Goal: Task Accomplishment & Management: Use online tool/utility

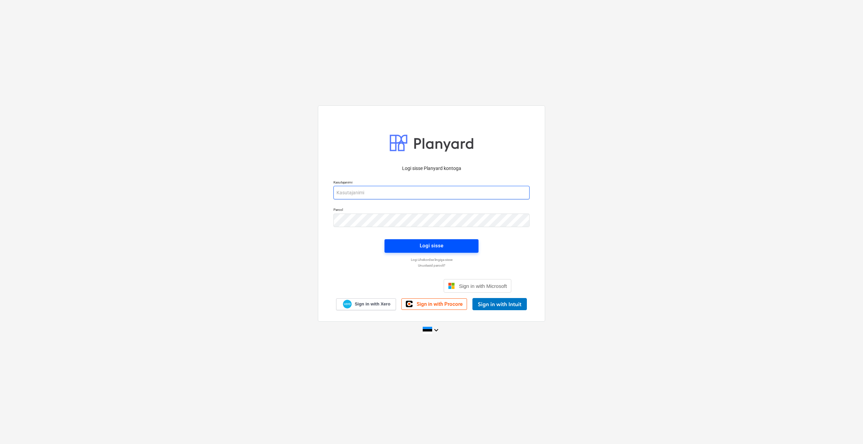
type input "[PERSON_NAME][EMAIL_ADDRESS][DOMAIN_NAME]"
click at [459, 248] on span "Logi sisse" at bounding box center [432, 246] width 78 height 9
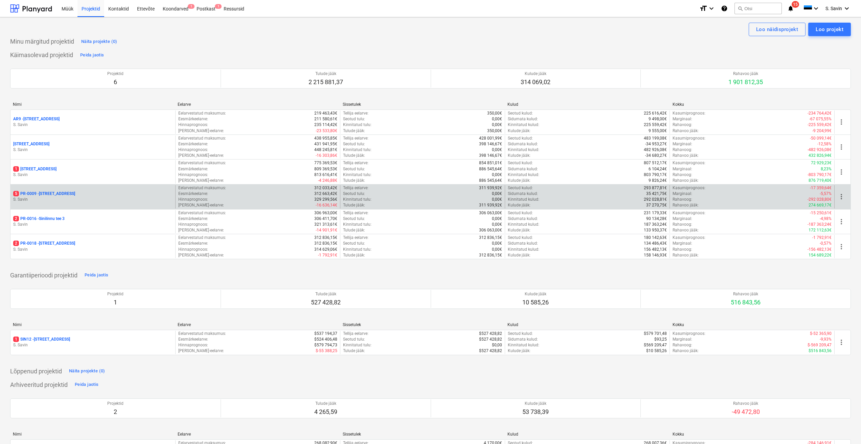
click at [59, 187] on div "5 PR-0009 - Pohla tee 4 [PERSON_NAME]" at bounding box center [92, 196] width 165 height 23
click at [60, 200] on p "S. Savin" at bounding box center [92, 200] width 159 height 6
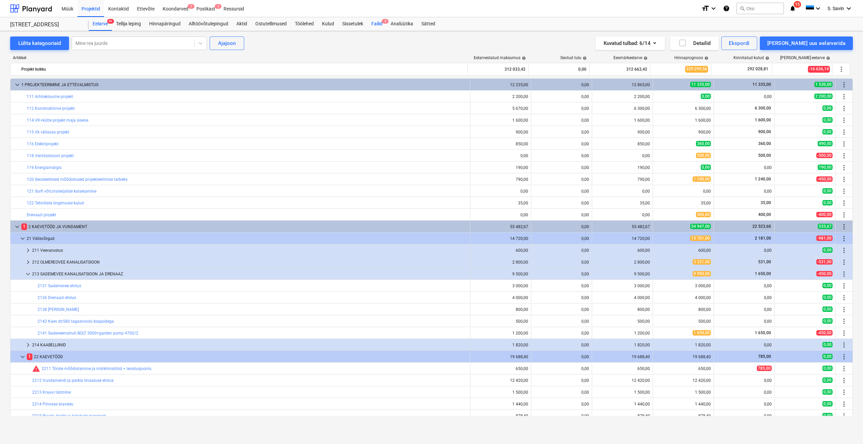
click at [382, 25] on div "Failid 5" at bounding box center [376, 24] width 19 height 14
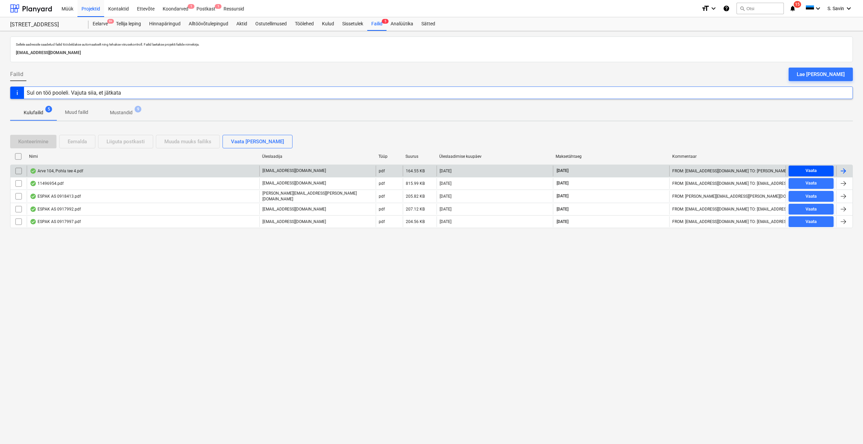
click at [808, 168] on div "Vaata" at bounding box center [811, 171] width 11 height 8
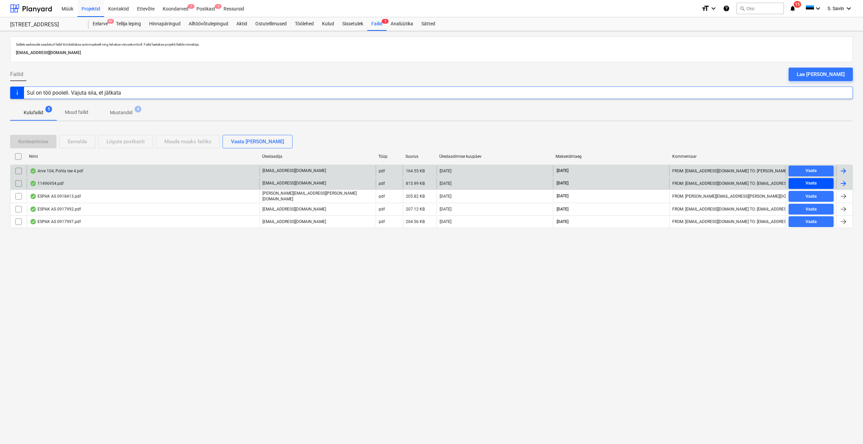
click at [817, 183] on div "Vaata" at bounding box center [811, 184] width 11 height 8
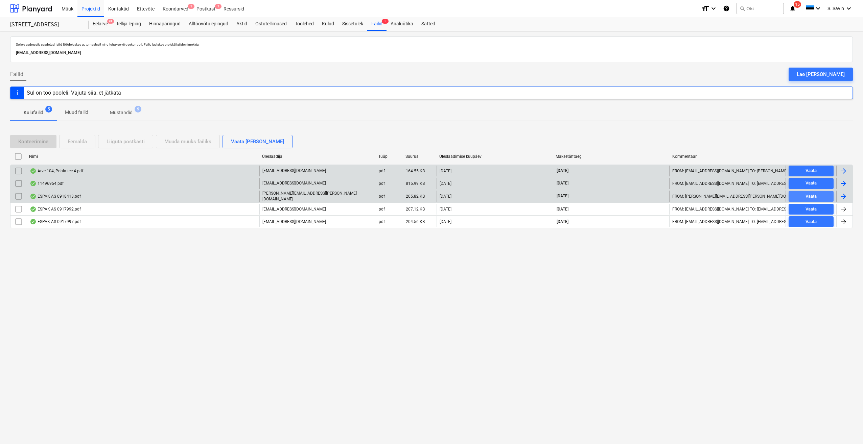
click at [811, 195] on div "Vaata" at bounding box center [811, 197] width 11 height 8
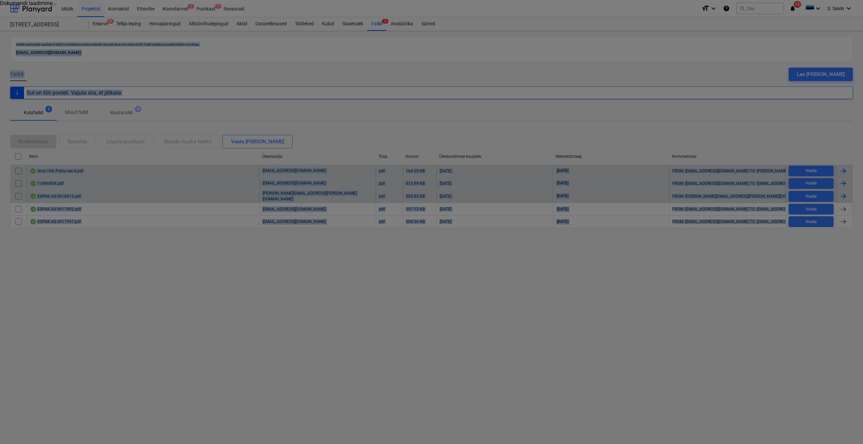
click at [811, 195] on div at bounding box center [431, 222] width 863 height 444
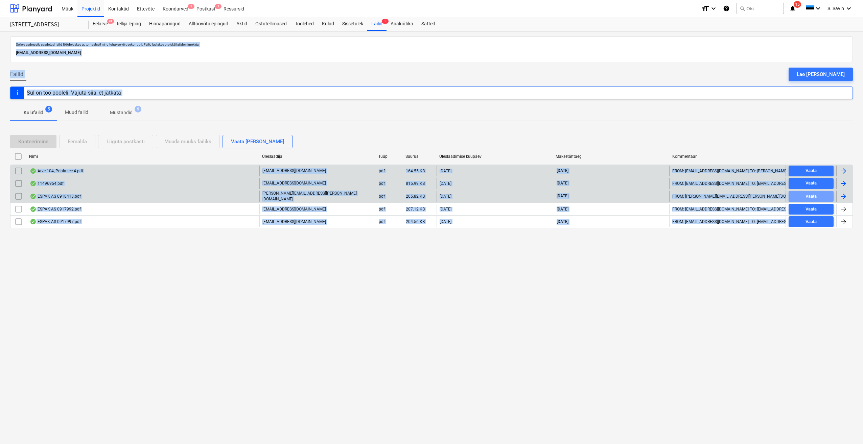
click at [811, 195] on div "Vaata" at bounding box center [811, 197] width 11 height 8
click at [202, 25] on div "Alltöövõtulepingud" at bounding box center [209, 24] width 48 height 14
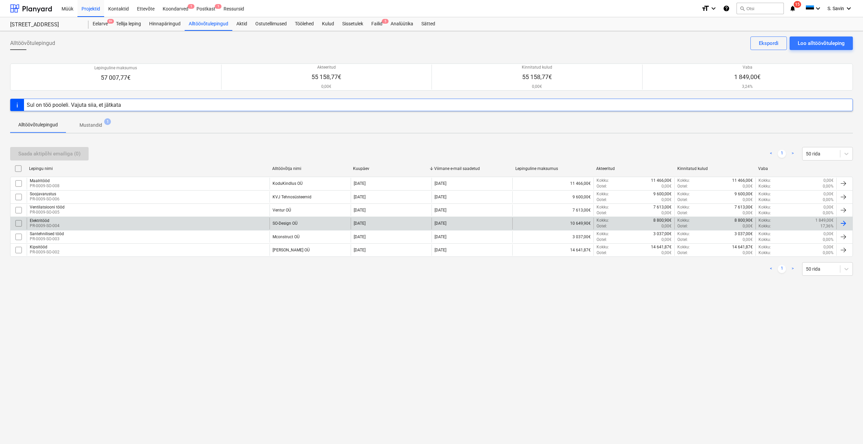
click at [101, 224] on div "Elektritööd PR-0009-SO-004" at bounding box center [148, 224] width 243 height 12
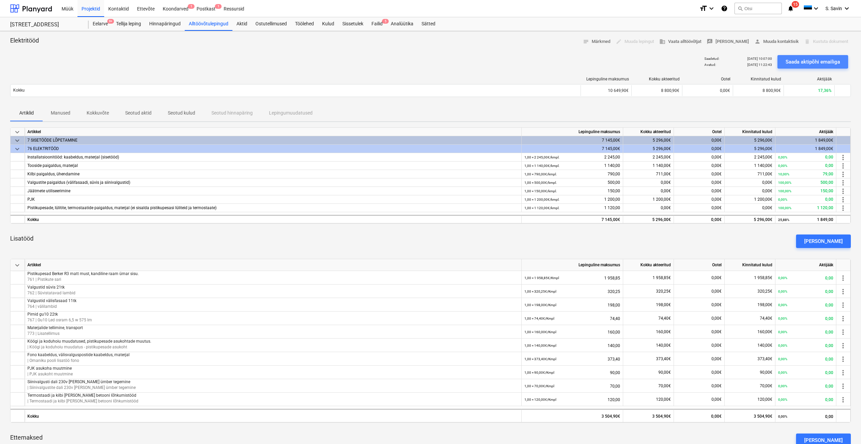
click at [797, 59] on div "Saada aktipõhi emailiga" at bounding box center [812, 62] width 54 height 9
click at [34, 9] on div at bounding box center [31, 8] width 42 height 17
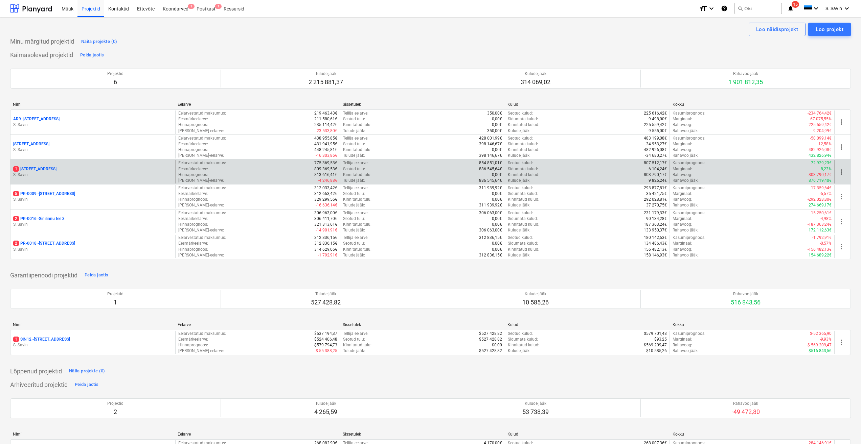
click at [74, 169] on div "1 [STREET_ADDRESS]" at bounding box center [92, 169] width 159 height 6
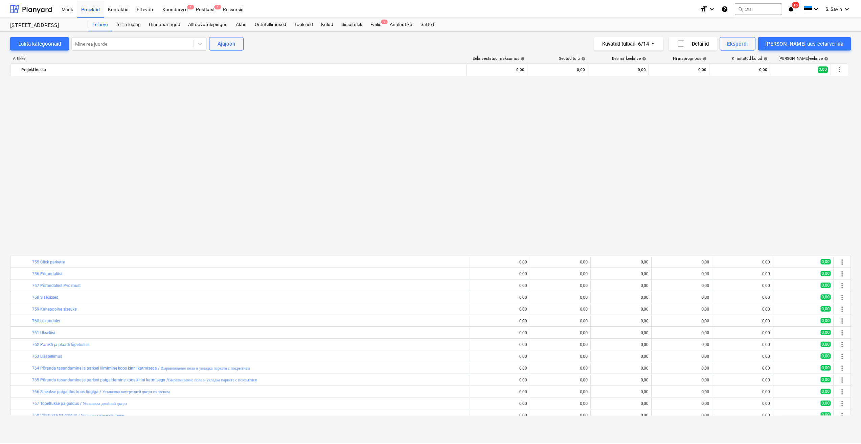
scroll to position [420, 0]
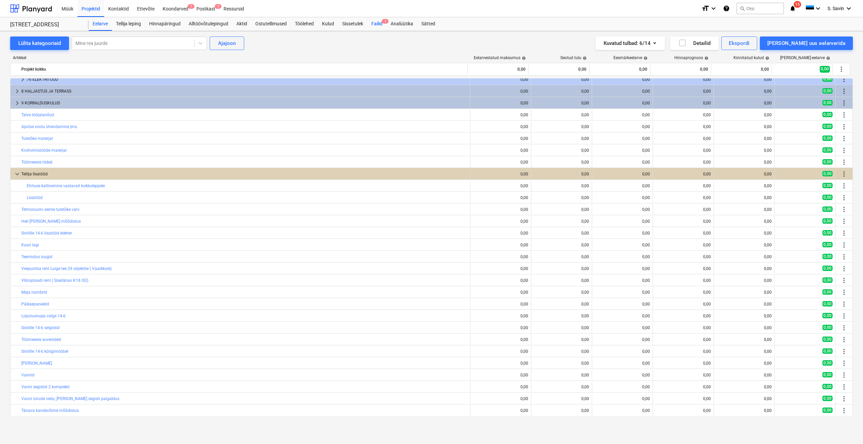
click at [382, 24] on div "Failid 1" at bounding box center [376, 24] width 19 height 14
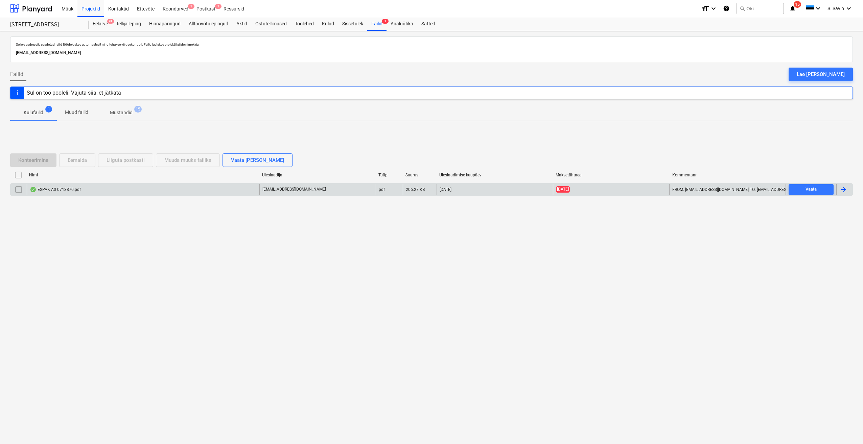
click at [846, 186] on div at bounding box center [844, 190] width 8 height 8
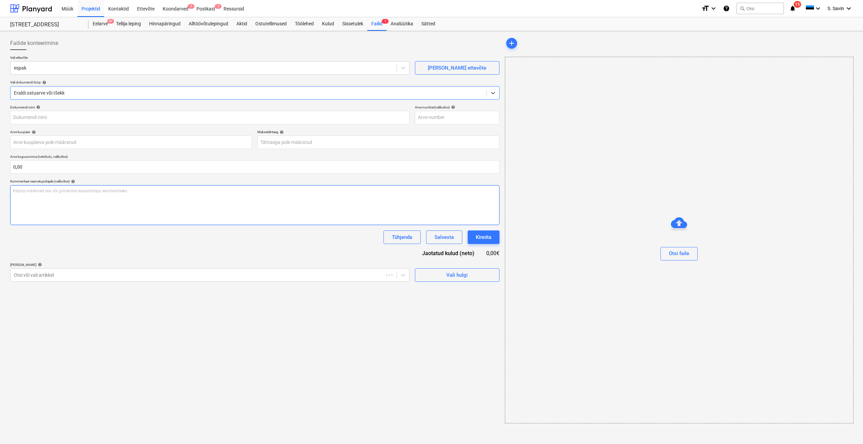
type input "0713870"
type input "[DATE]"
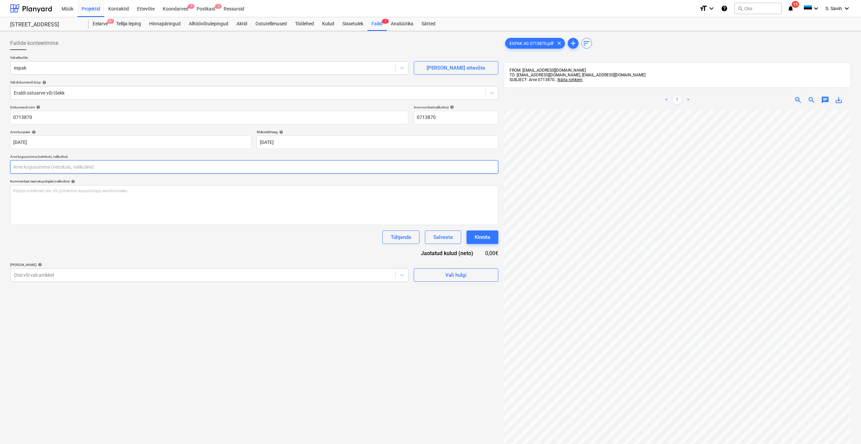
click at [82, 167] on input "text" at bounding box center [254, 167] width 488 height 14
type input "0,00"
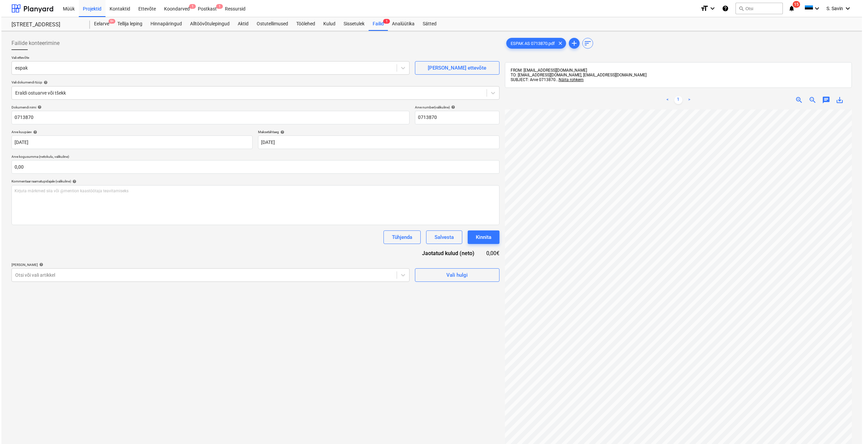
scroll to position [13, 9]
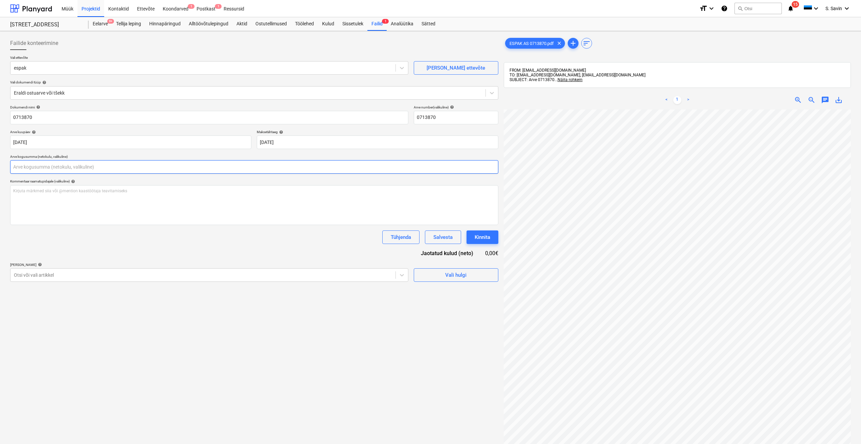
click at [61, 168] on input "text" at bounding box center [254, 167] width 488 height 14
click at [60, 166] on input "text" at bounding box center [254, 167] width 488 height 14
type input "9,77"
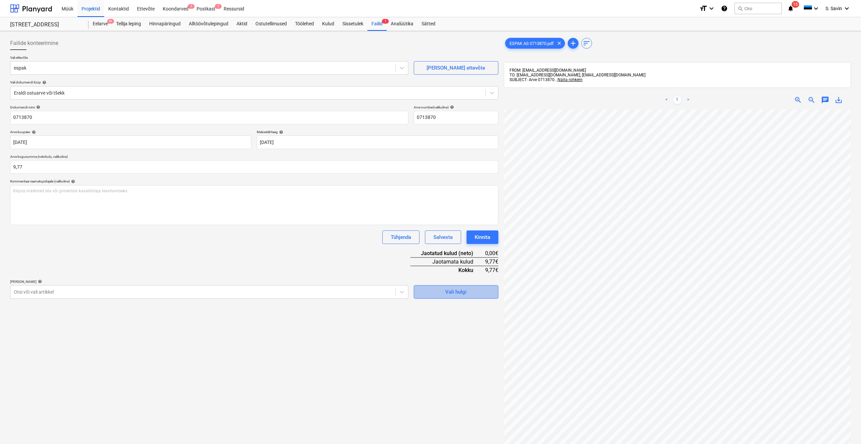
click at [437, 297] on span "Vali hulgi" at bounding box center [456, 292] width 68 height 9
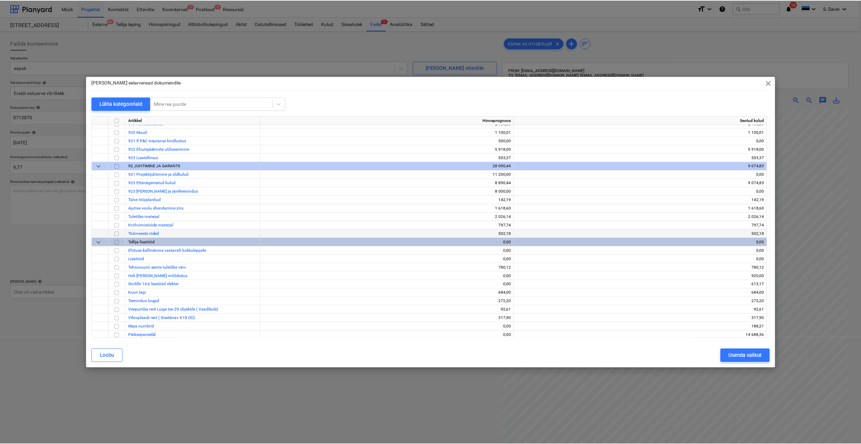
scroll to position [3702, 0]
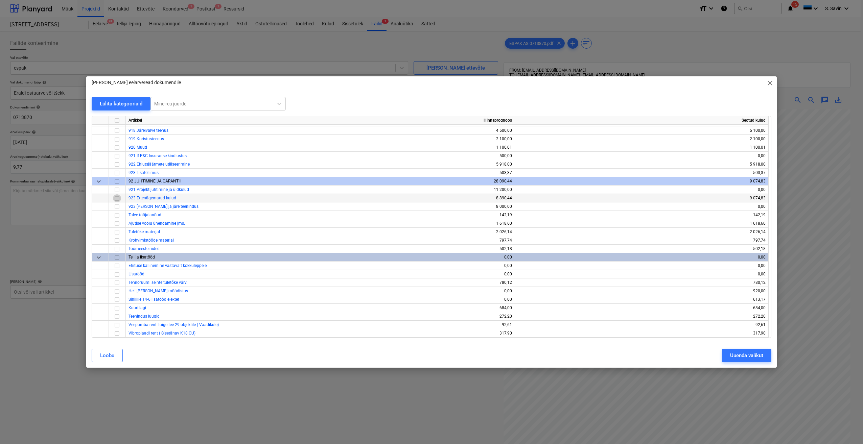
click at [118, 200] on input "checkbox" at bounding box center [117, 199] width 8 height 8
click at [734, 355] on div "Uuenda valikut" at bounding box center [746, 355] width 33 height 9
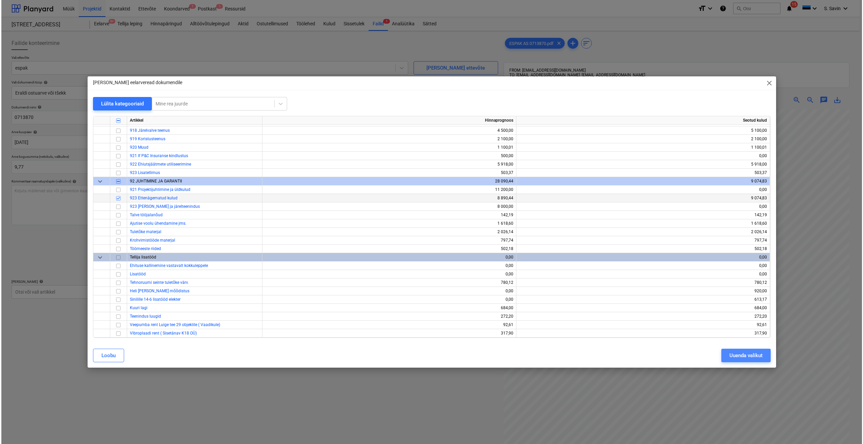
scroll to position [13, 8]
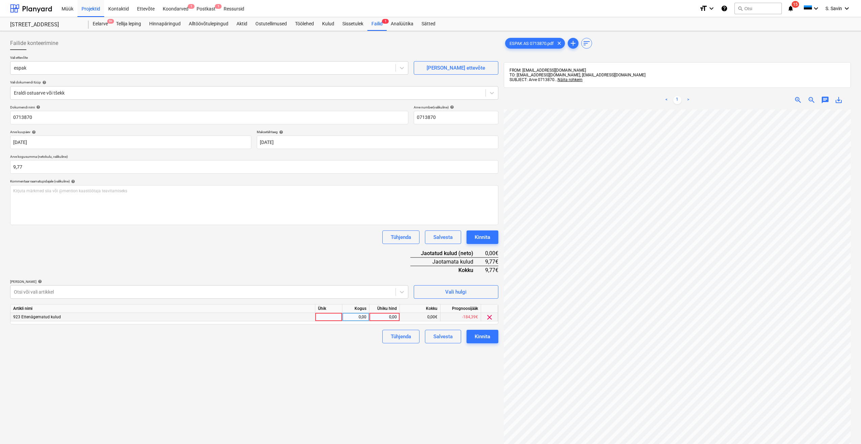
drag, startPoint x: 318, startPoint y: 316, endPoint x: 324, endPoint y: 317, distance: 6.8
click at [324, 317] on div at bounding box center [328, 317] width 27 height 8
type input "kmpl."
click at [344, 317] on div "0,00" at bounding box center [355, 317] width 27 height 8
type input "1"
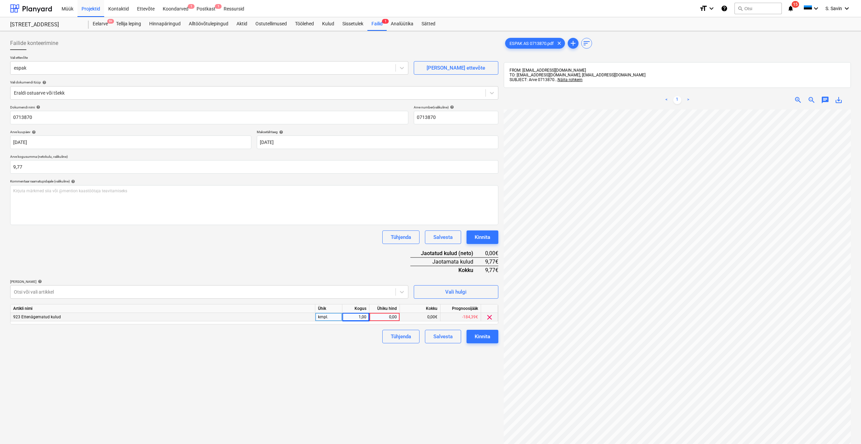
click at [380, 317] on div "0,00" at bounding box center [384, 317] width 25 height 8
type input "9,77"
drag, startPoint x: 344, startPoint y: 341, endPoint x: 381, endPoint y: 333, distance: 38.1
click at [346, 341] on div "Tühjenda Salvesta Kinnita" at bounding box center [254, 337] width 488 height 14
click at [486, 337] on div "Kinnita" at bounding box center [483, 337] width 16 height 9
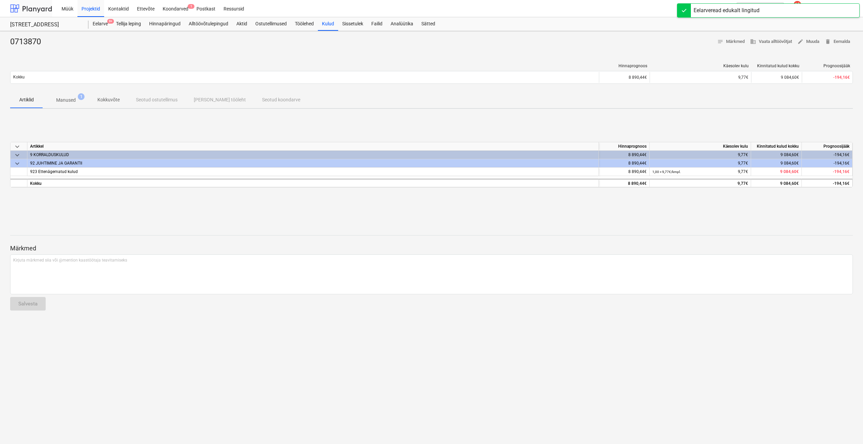
click at [42, 8] on div at bounding box center [31, 8] width 42 height 17
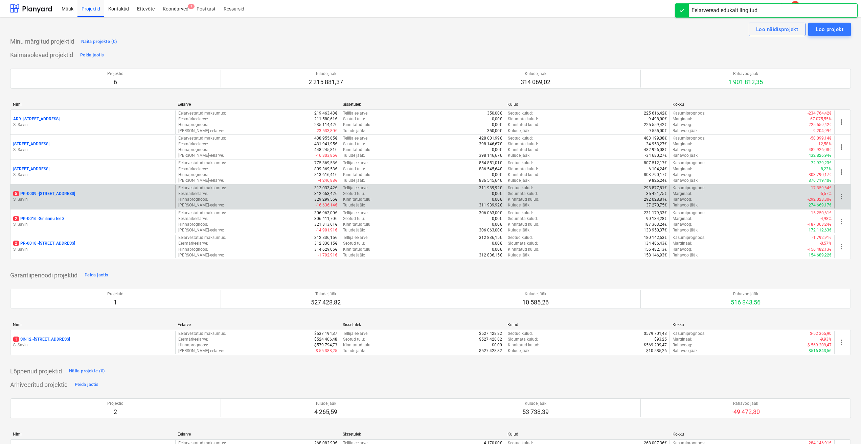
click at [93, 201] on p "S. Savin" at bounding box center [92, 200] width 159 height 6
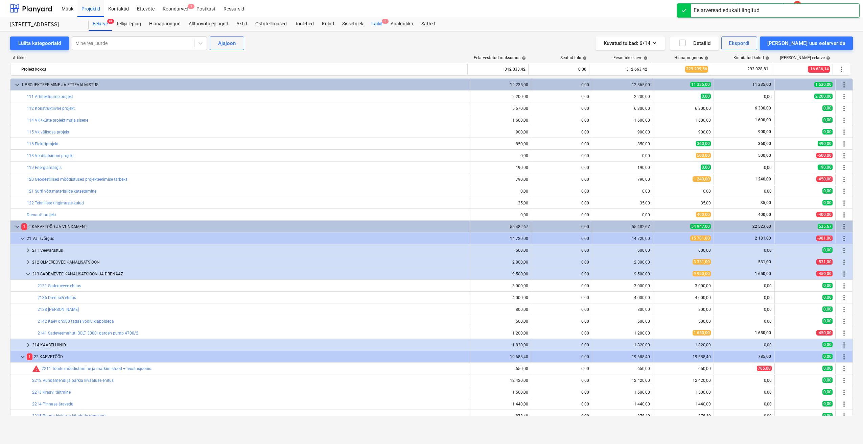
drag, startPoint x: 376, startPoint y: 20, endPoint x: 379, endPoint y: 26, distance: 6.1
click at [376, 20] on div "Failid 5" at bounding box center [376, 24] width 19 height 14
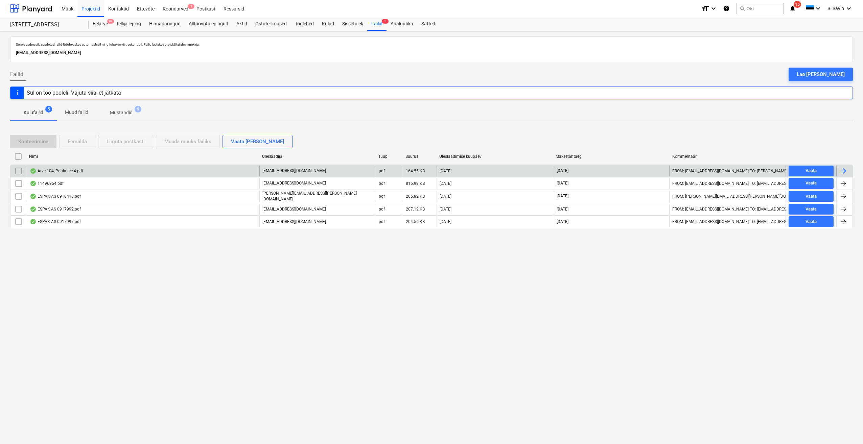
click at [842, 168] on div at bounding box center [844, 171] width 8 height 8
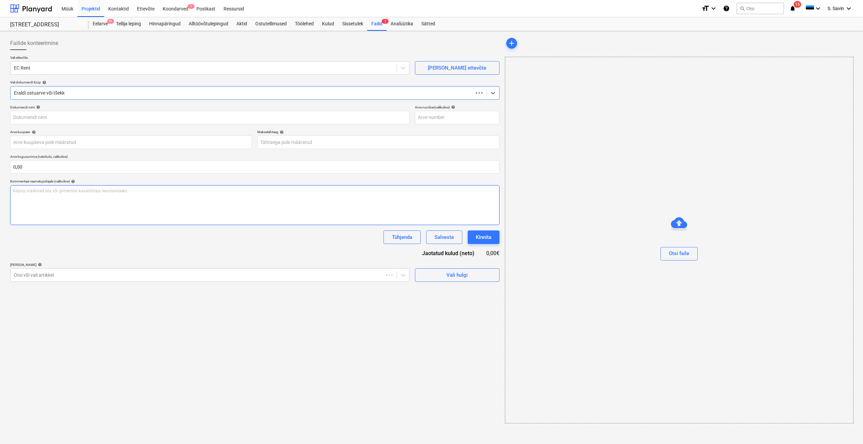
type input "104"
type input "[DATE]"
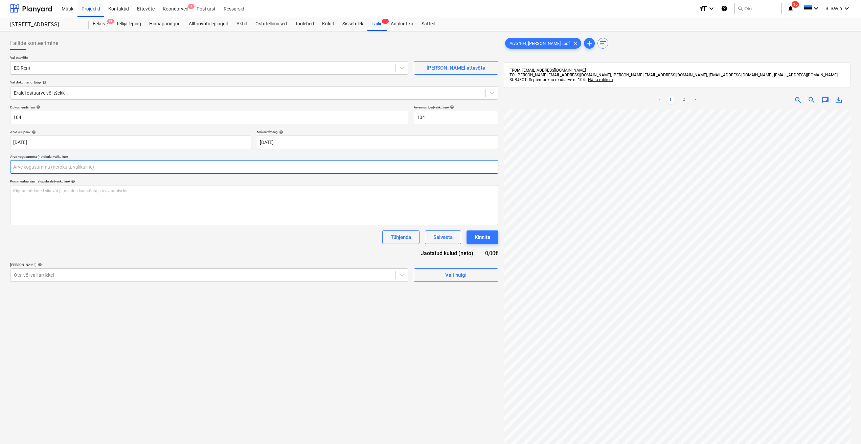
click at [76, 164] on input "text" at bounding box center [254, 167] width 488 height 14
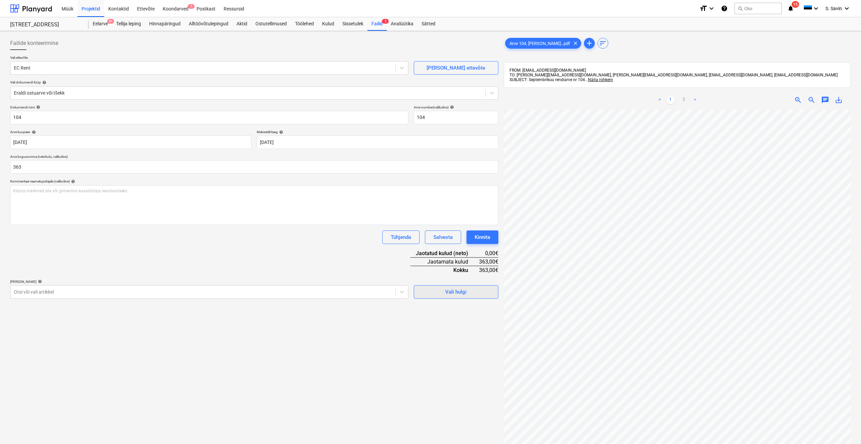
type input "363,00"
click at [430, 292] on span "Vali hulgi" at bounding box center [456, 292] width 68 height 9
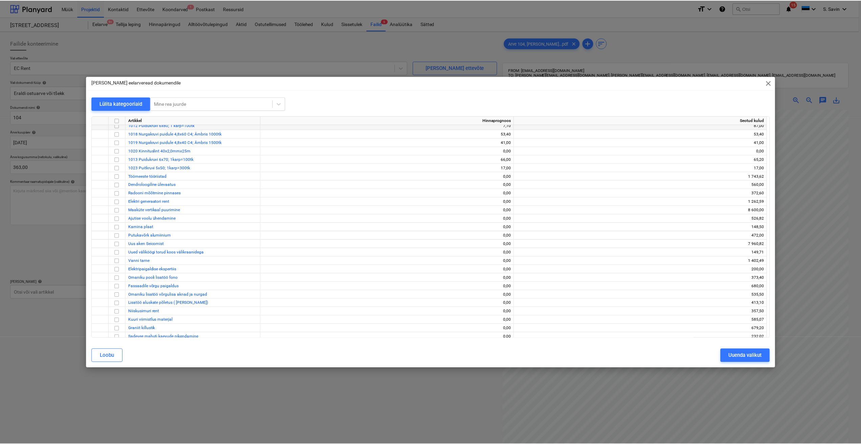
scroll to position [4573, 0]
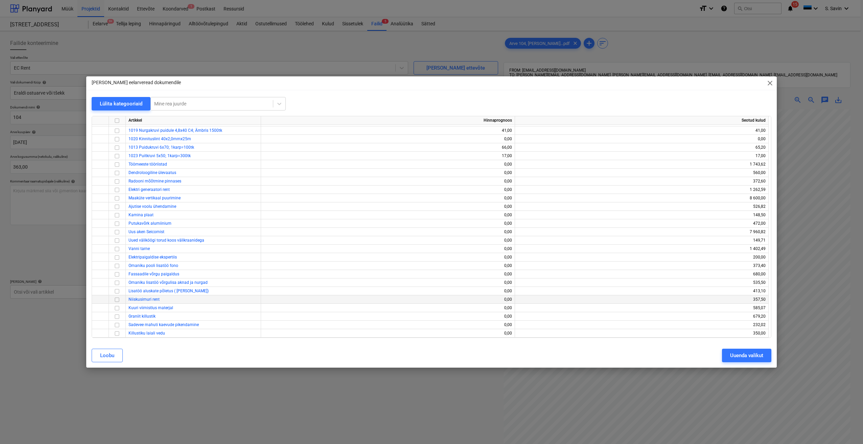
click at [116, 298] on input "checkbox" at bounding box center [117, 300] width 8 height 8
click at [737, 355] on div "Uuenda valikut" at bounding box center [746, 355] width 33 height 9
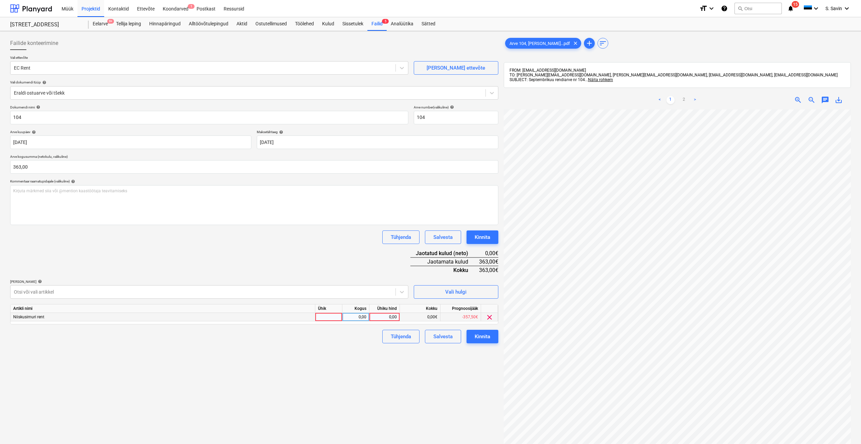
click at [330, 317] on div at bounding box center [328, 317] width 27 height 8
type input "kmpl."
click at [360, 319] on div "0,00" at bounding box center [355, 317] width 21 height 8
type input "1"
click at [387, 316] on div "0,00" at bounding box center [384, 317] width 25 height 8
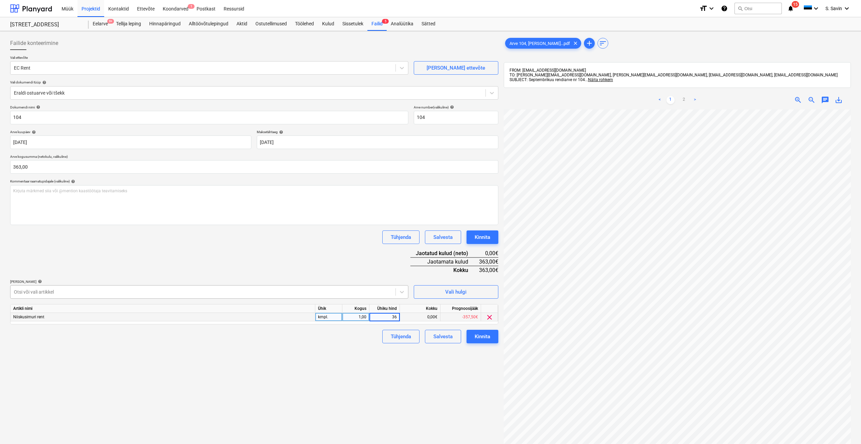
type input "363"
click at [374, 291] on div at bounding box center [203, 292] width 378 height 7
click at [484, 338] on div "Kinnita" at bounding box center [483, 337] width 16 height 9
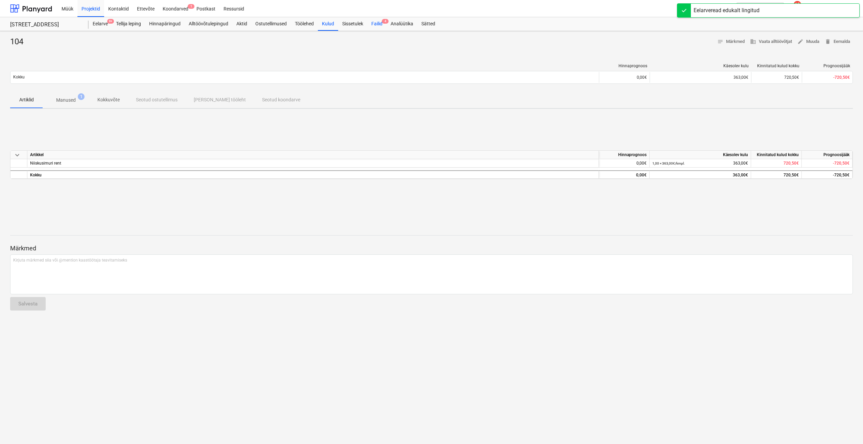
click at [381, 24] on div "Failid 4" at bounding box center [376, 24] width 19 height 14
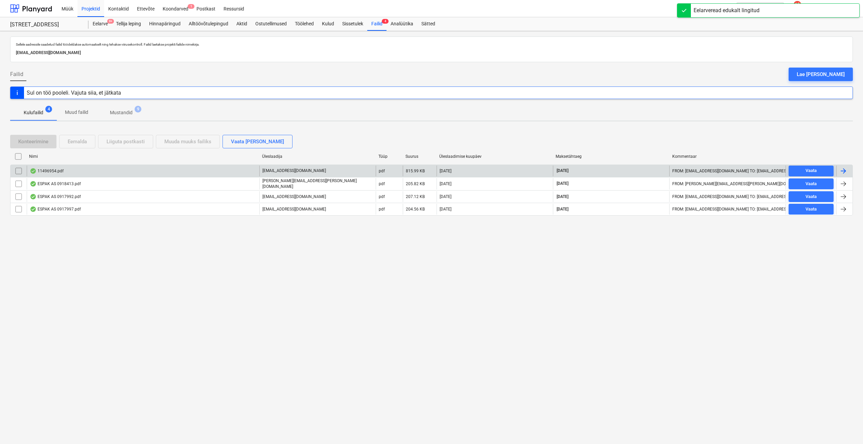
click at [848, 170] on div at bounding box center [845, 171] width 16 height 11
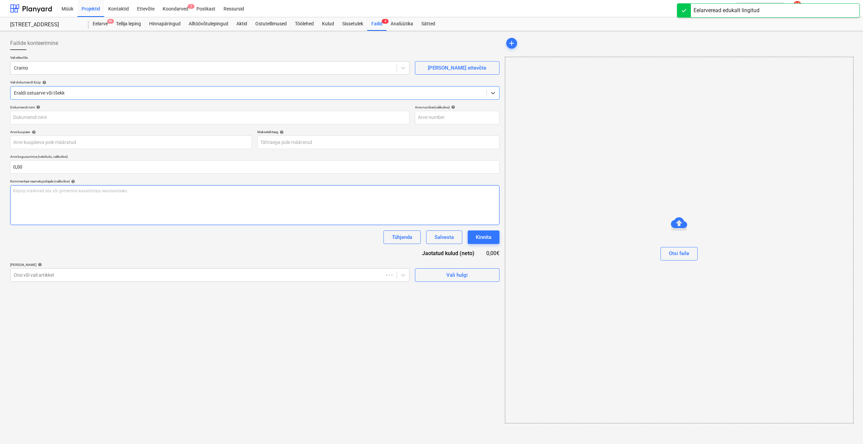
type input "11496954"
type input "[DATE]"
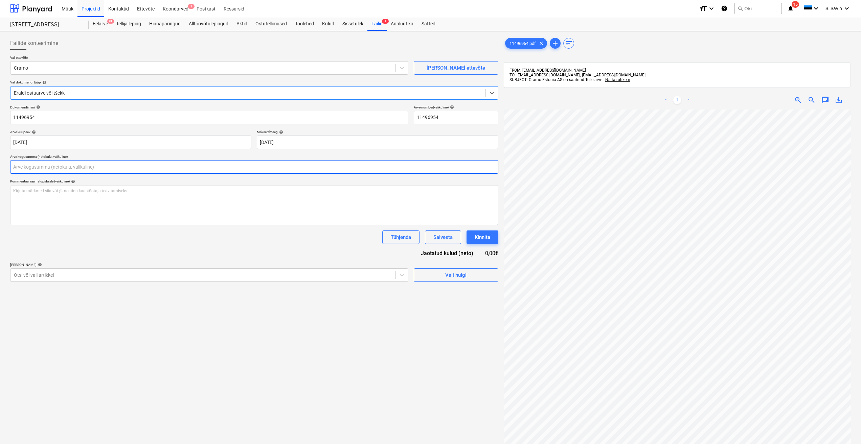
click at [69, 173] on input "text" at bounding box center [254, 167] width 488 height 14
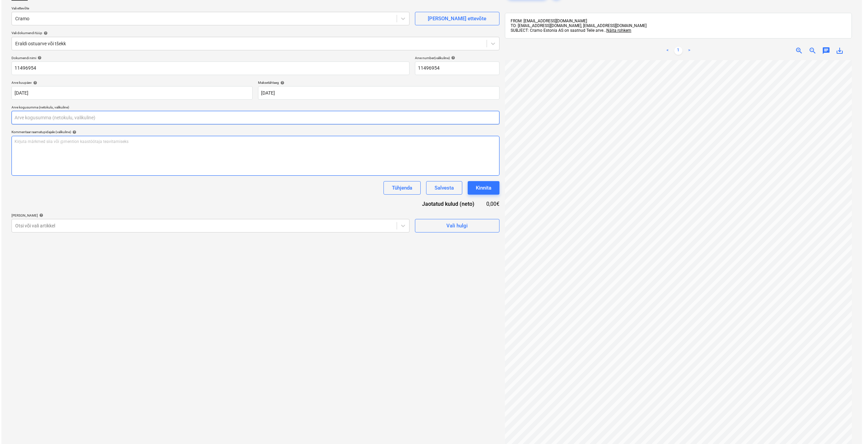
scroll to position [28, 0]
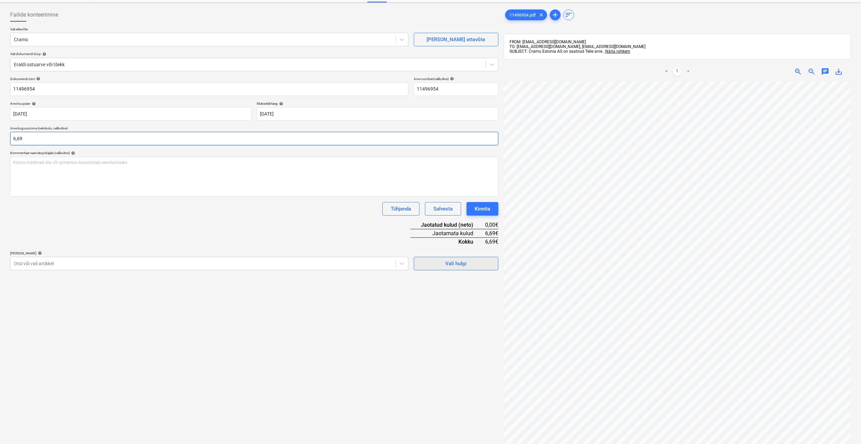
type input "6,69"
click at [439, 264] on span "Vali hulgi" at bounding box center [456, 263] width 68 height 9
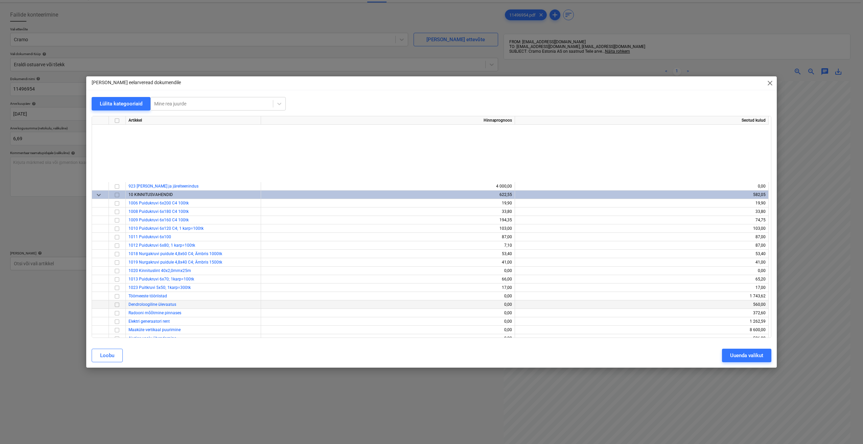
scroll to position [4337, 0]
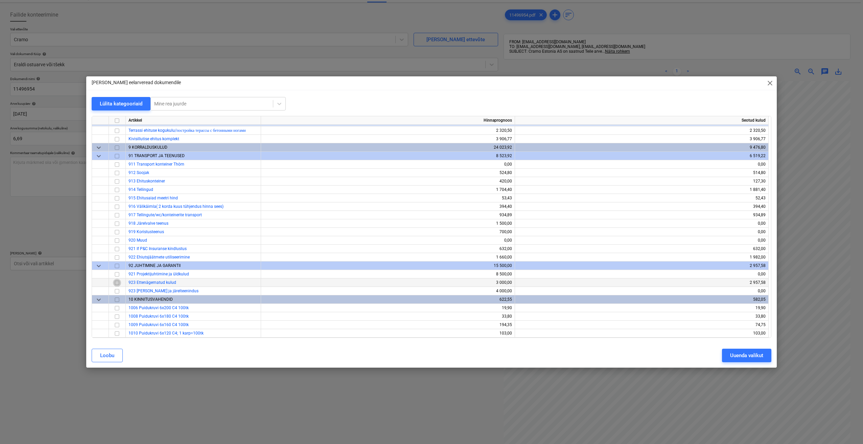
click at [118, 282] on input "checkbox" at bounding box center [117, 283] width 8 height 8
click at [734, 352] on div "Uuenda valikut" at bounding box center [746, 355] width 33 height 9
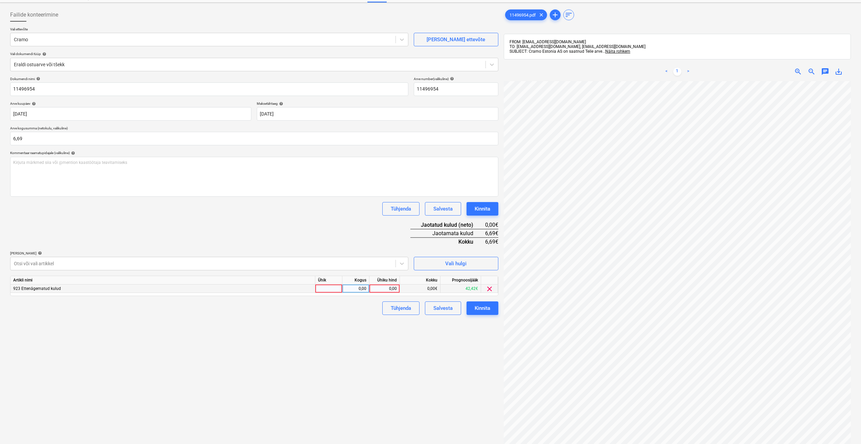
click at [333, 289] on div at bounding box center [328, 289] width 27 height 8
type input "kmpl."
click at [351, 289] on div "0,00" at bounding box center [355, 289] width 21 height 8
type input "1"
click at [390, 288] on div "0,00" at bounding box center [384, 289] width 25 height 8
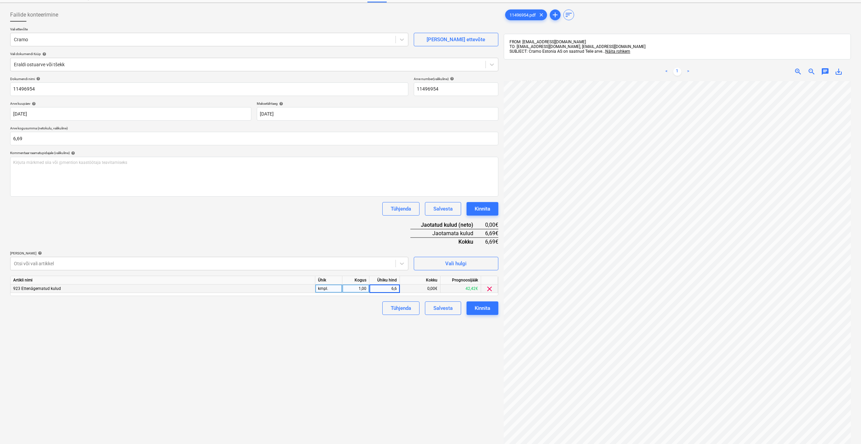
type input "6,69"
click at [356, 219] on div "Dokumendi nimi help 11496954 Arve number (valikuline) help 11496954 Arve kuupäe…" at bounding box center [254, 196] width 488 height 238
click at [484, 315] on button "Kinnita" at bounding box center [482, 309] width 32 height 14
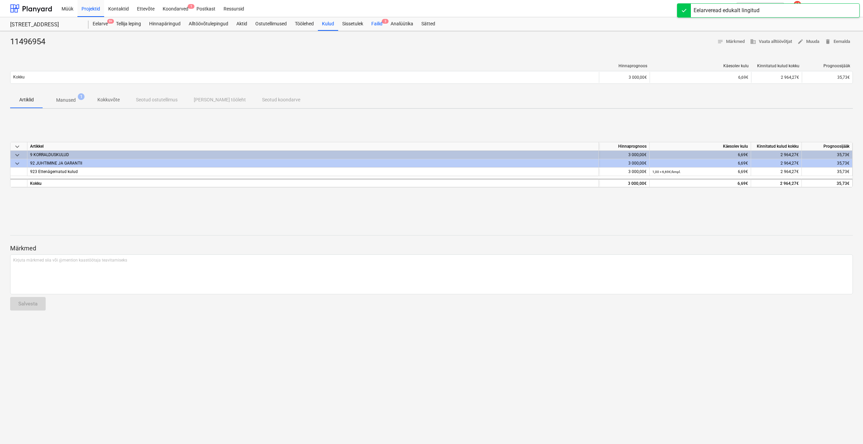
click at [382, 25] on div "Failid 3" at bounding box center [376, 24] width 19 height 14
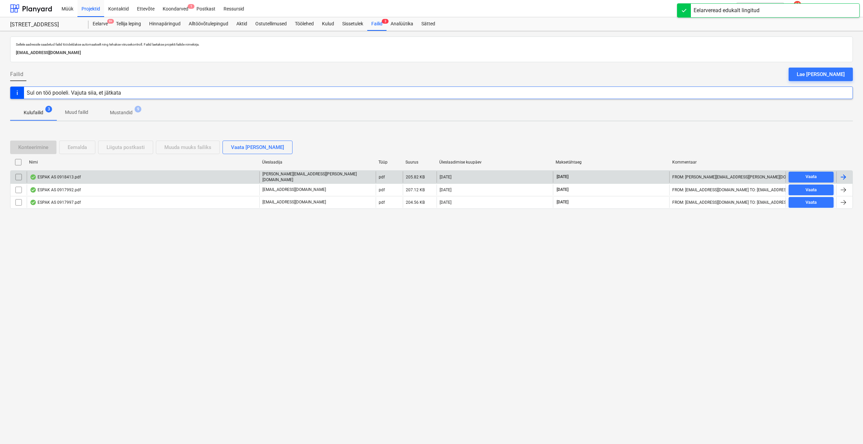
click at [840, 178] on div at bounding box center [844, 177] width 8 height 8
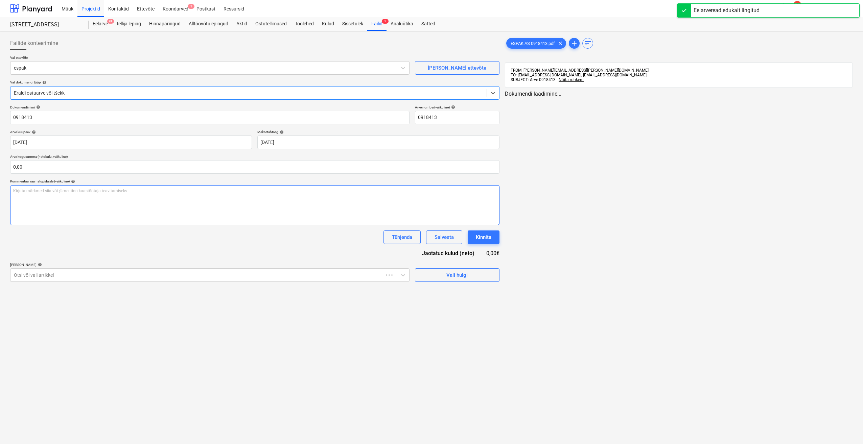
type input "0918413"
type input "[DATE]"
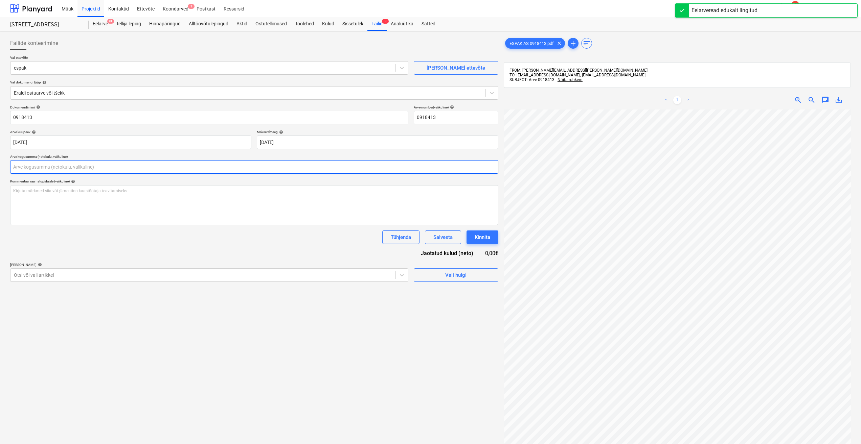
click at [69, 165] on input "text" at bounding box center [254, 167] width 488 height 14
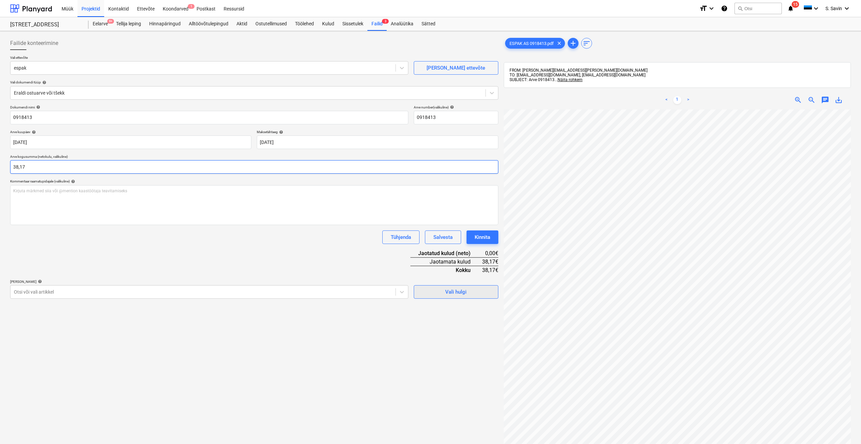
type input "38,17"
click at [441, 292] on span "Vali hulgi" at bounding box center [456, 292] width 68 height 9
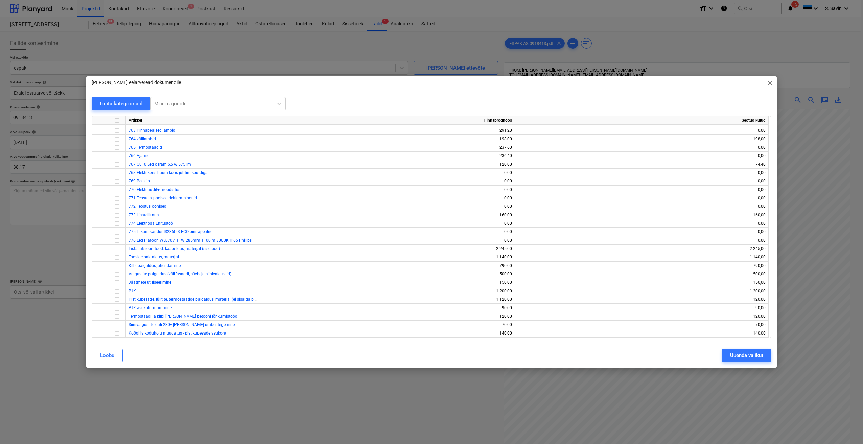
scroll to position [3931, 0]
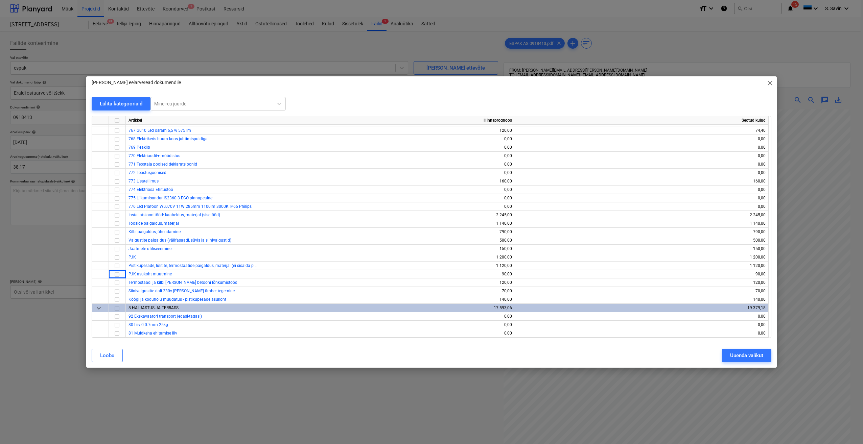
drag, startPoint x: 120, startPoint y: 273, endPoint x: 90, endPoint y: 279, distance: 30.5
click at [90, 279] on div "Lülita kategooriaid Mine rea juurde Artikkel Hinnaprognoos Seotud kulud 762 Süv…" at bounding box center [431, 220] width 691 height 247
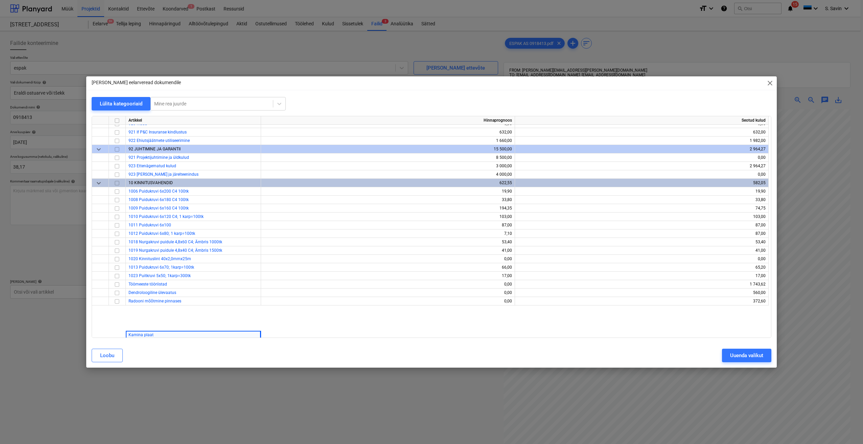
scroll to position [4370, 0]
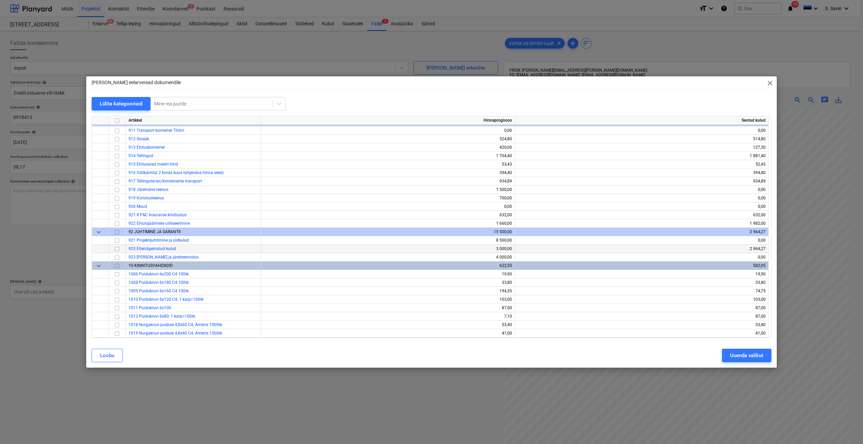
click at [115, 250] on input "checkbox" at bounding box center [117, 249] width 8 height 8
click at [738, 357] on div "Uuenda valikut" at bounding box center [746, 355] width 33 height 9
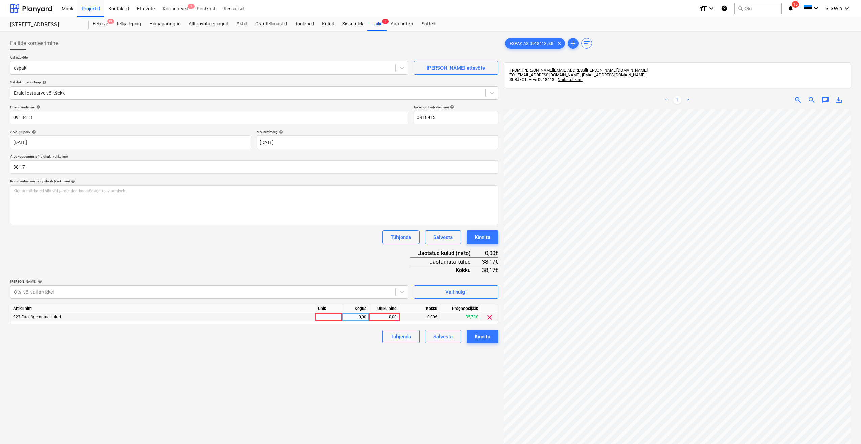
click at [323, 315] on div at bounding box center [328, 317] width 27 height 8
type input "kmpl."
click at [364, 320] on div "0,00" at bounding box center [355, 317] width 21 height 8
type input "1"
click at [381, 321] on div "0,00" at bounding box center [384, 317] width 25 height 8
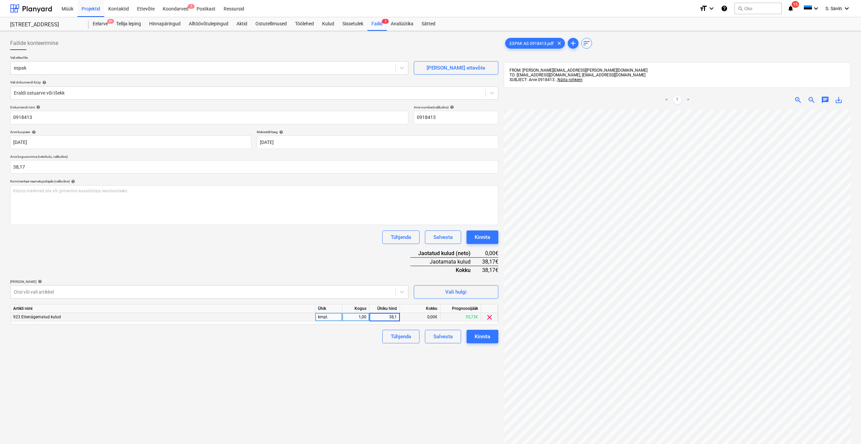
type input "38,17"
click at [366, 335] on div "Tühjenda Salvesta Kinnita" at bounding box center [254, 337] width 488 height 14
click at [475, 337] on div "Kinnita" at bounding box center [483, 337] width 16 height 9
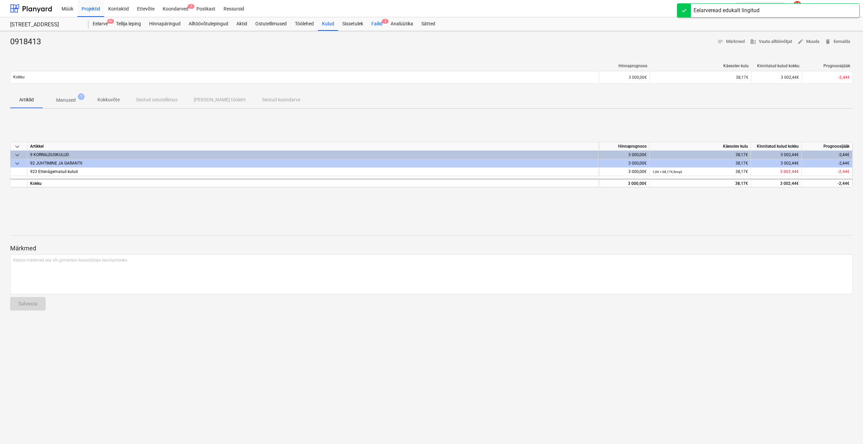
click at [374, 22] on div "Failid 2" at bounding box center [376, 24] width 19 height 14
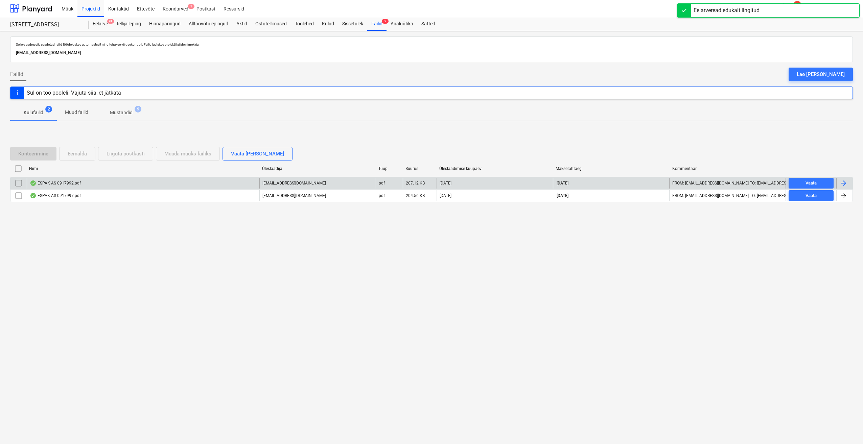
click at [852, 186] on div at bounding box center [845, 183] width 16 height 11
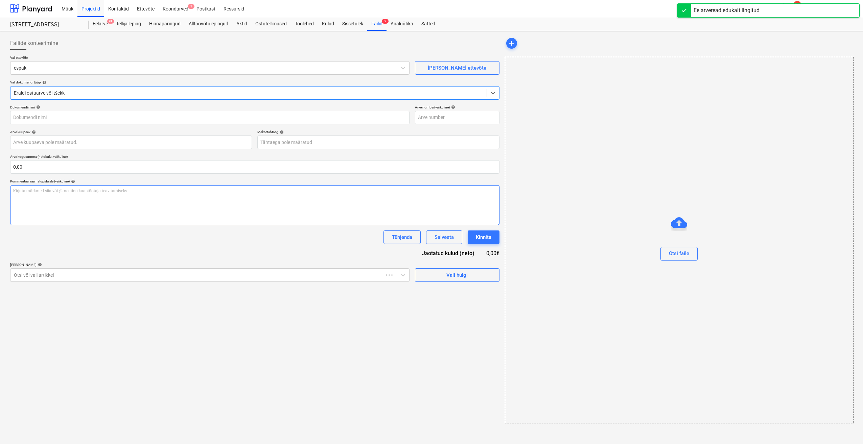
type input "0917992"
type input "[DATE]"
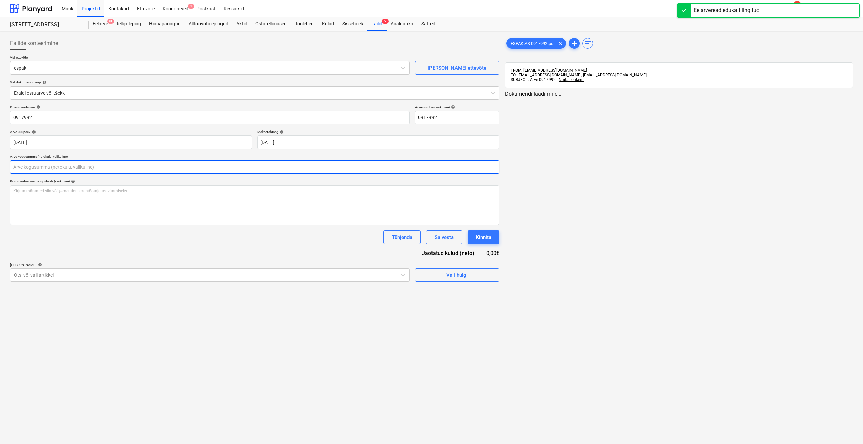
click at [81, 168] on input "text" at bounding box center [254, 167] width 489 height 14
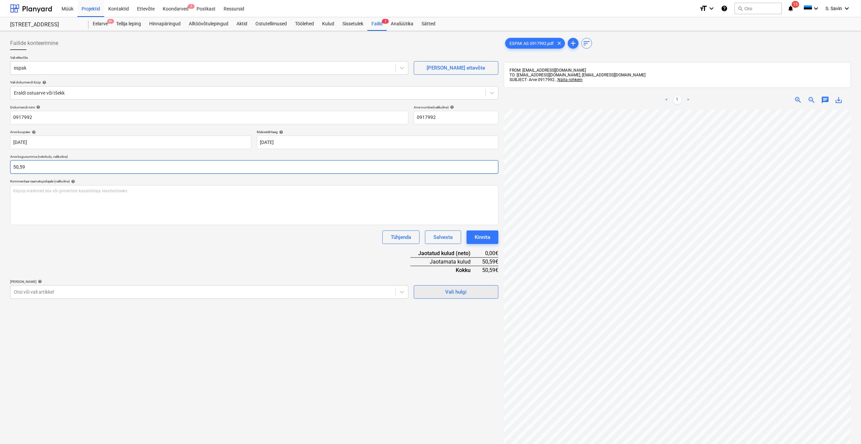
type input "50,59"
click at [480, 294] on span "Vali hulgi" at bounding box center [456, 292] width 68 height 9
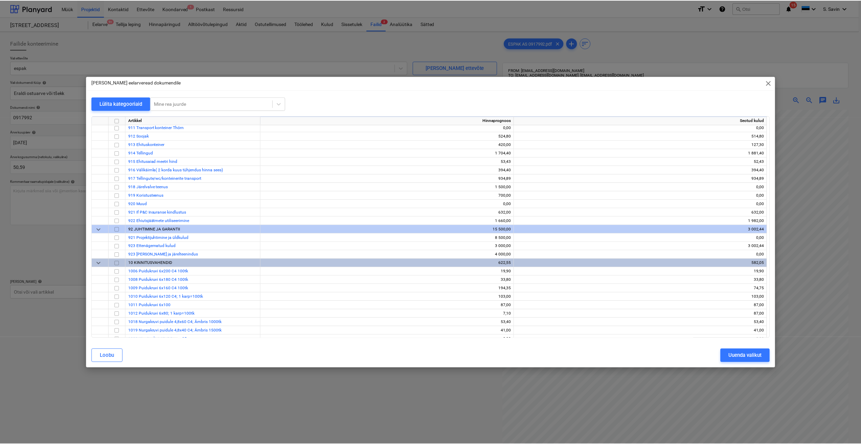
scroll to position [4337, 0]
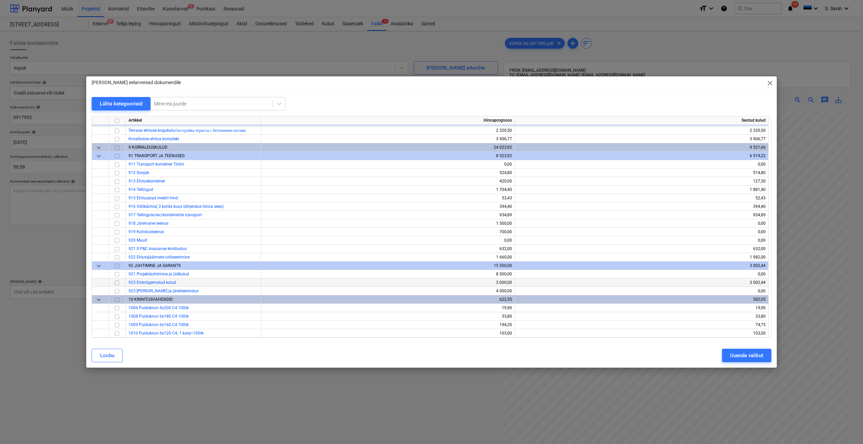
click at [120, 282] on input "checkbox" at bounding box center [117, 283] width 8 height 8
click at [731, 352] on div "Uuenda valikut" at bounding box center [746, 355] width 33 height 9
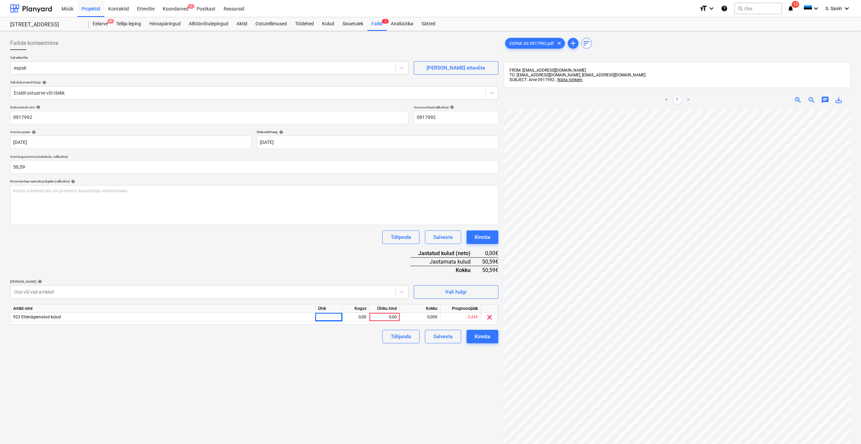
drag, startPoint x: 334, startPoint y: 314, endPoint x: 292, endPoint y: 271, distance: 61.0
click at [292, 271] on div "Dokumendi nimi help 0917992 Arve number (valikuline) help 0917992 Arve kuupäev …" at bounding box center [254, 224] width 488 height 238
click at [320, 316] on div at bounding box center [328, 317] width 27 height 8
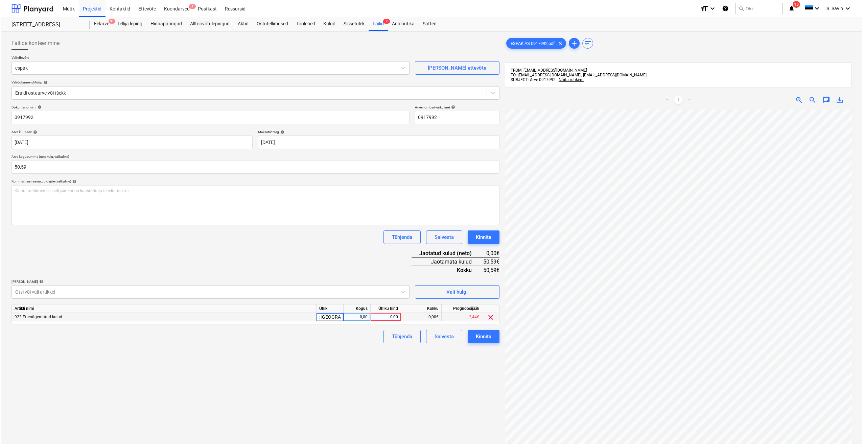
scroll to position [0, 0]
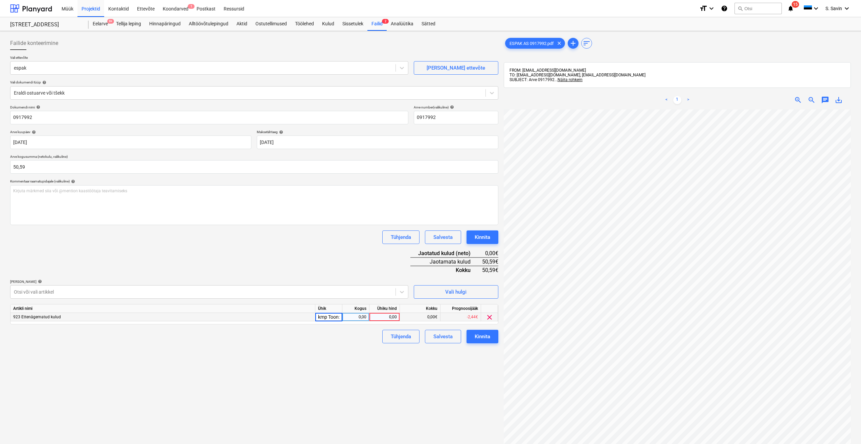
drag, startPoint x: 337, startPoint y: 319, endPoint x: 309, endPoint y: 319, distance: 28.4
click at [0, 0] on div "923 Ettenägematud kulud kmp Toon: [GEOGRAPHIC_DATA] 0,00 0,00 0,00€ -2,44€ clear" at bounding box center [0, 0] width 0 height 0
type input "."
click at [322, 317] on input "." at bounding box center [328, 317] width 27 height 8
type input "kmpl."
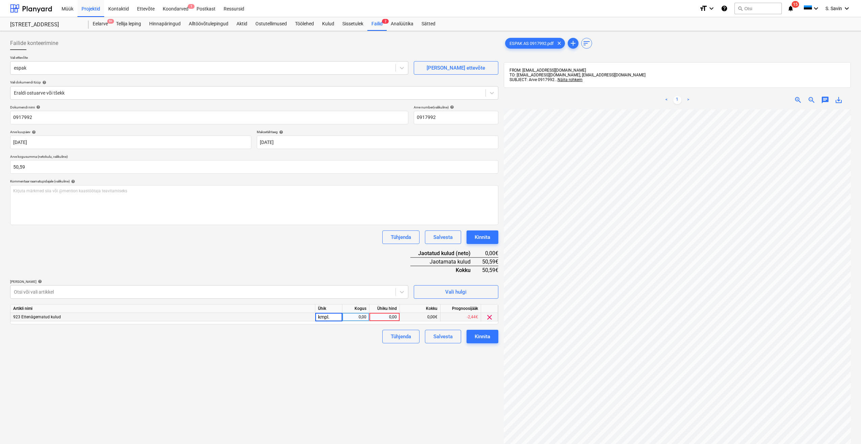
click at [361, 319] on div "0,00" at bounding box center [355, 317] width 21 height 8
click at [374, 317] on div "0,00" at bounding box center [384, 317] width 25 height 8
type input "50,49"
click at [478, 335] on div "Kinnita" at bounding box center [483, 337] width 16 height 9
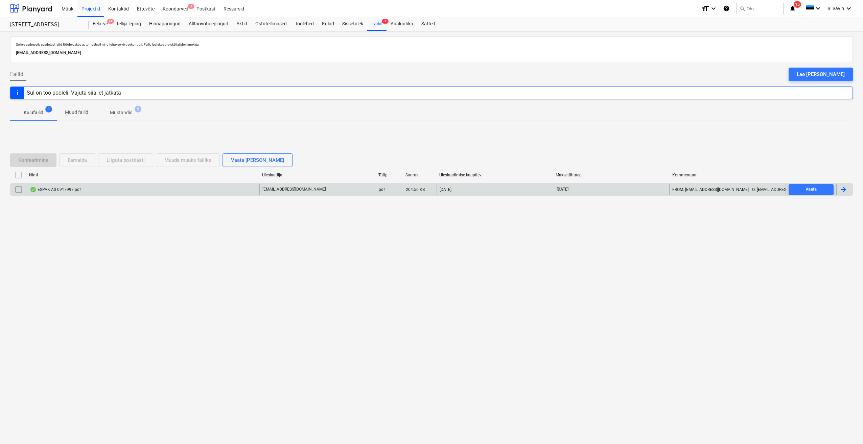
click at [848, 190] on div at bounding box center [845, 189] width 16 height 11
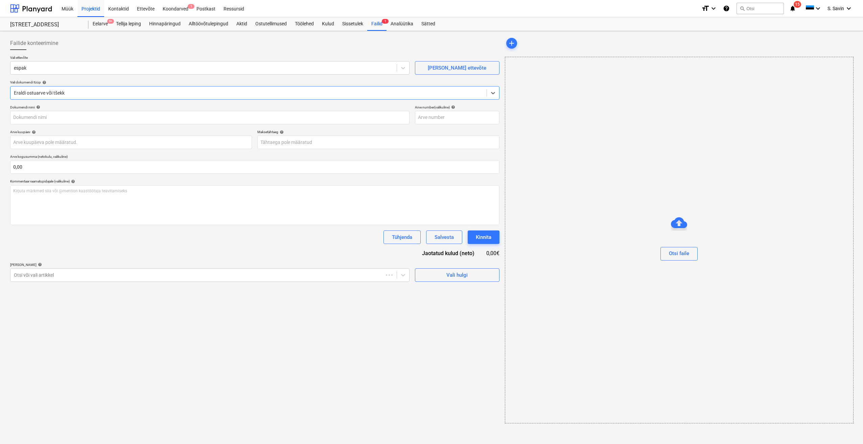
type input "0917997"
type input "[DATE]"
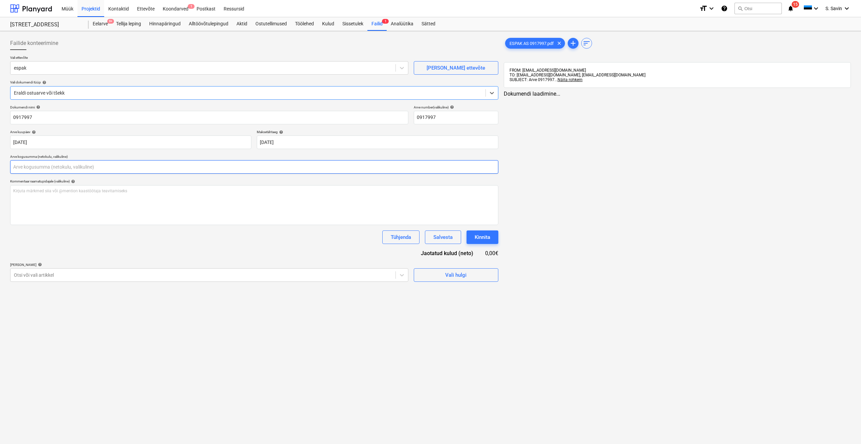
click at [74, 161] on input "text" at bounding box center [254, 167] width 488 height 14
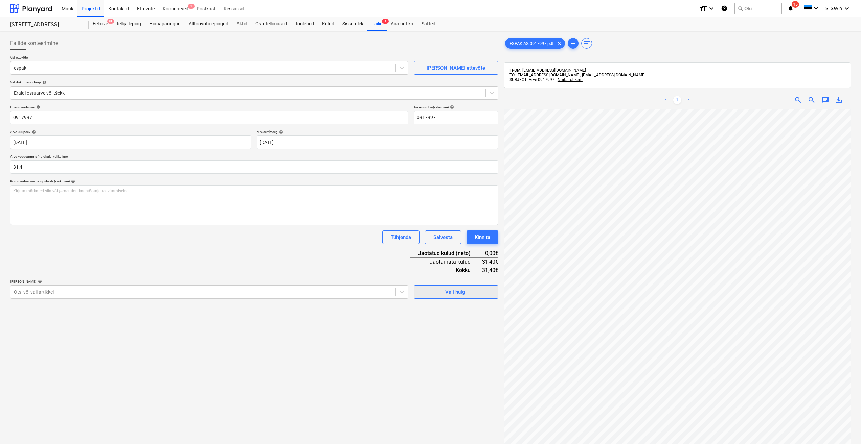
type input "31,40"
click at [456, 294] on div "Vali hulgi" at bounding box center [455, 292] width 21 height 9
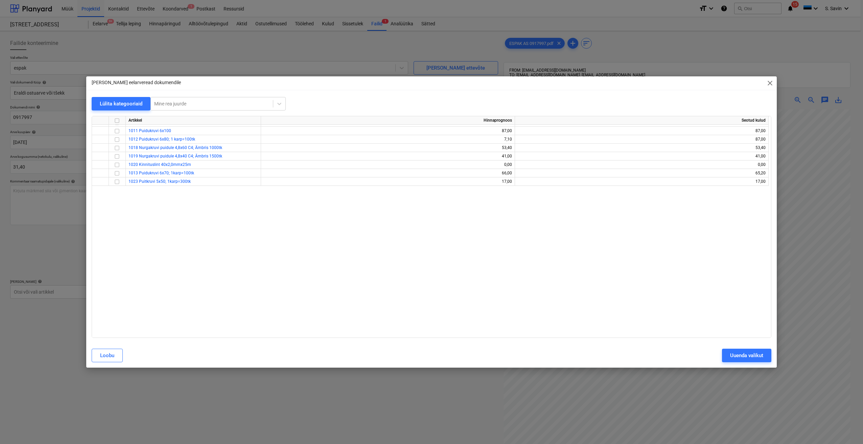
scroll to position [4303, 0]
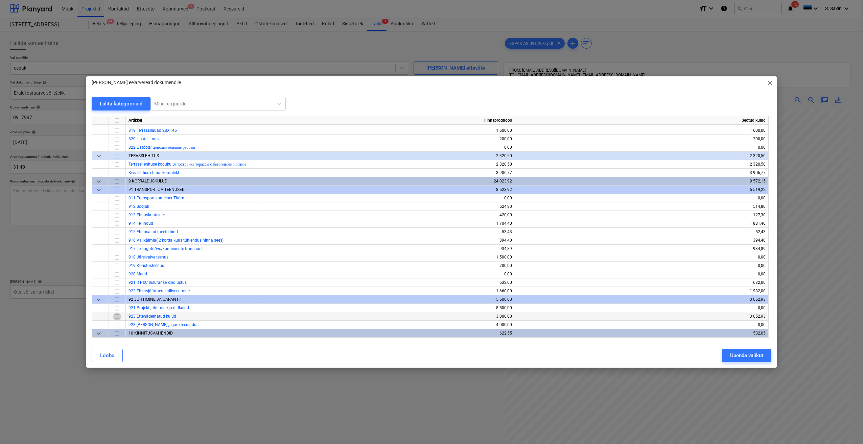
click at [115, 314] on input "checkbox" at bounding box center [117, 317] width 8 height 8
click at [750, 355] on div "Uuenda valikut" at bounding box center [746, 355] width 33 height 9
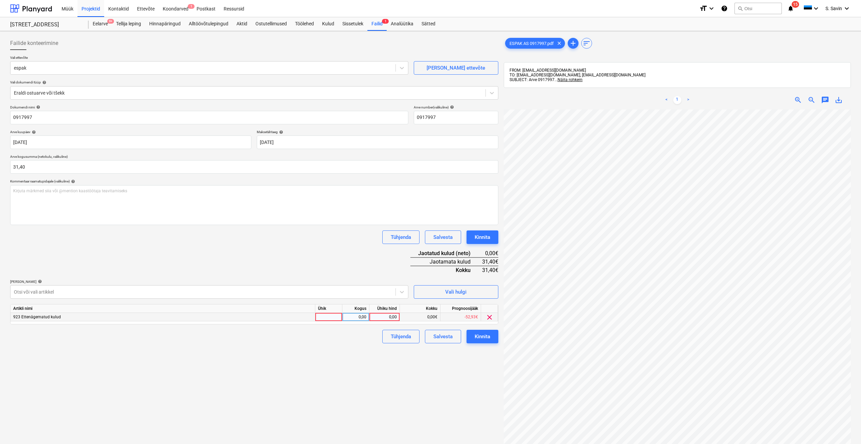
click at [325, 321] on div at bounding box center [328, 317] width 27 height 8
type input "kmpl."
click at [362, 317] on div "0,00" at bounding box center [355, 317] width 21 height 8
type input "1"
click at [381, 316] on div "0,00" at bounding box center [384, 317] width 25 height 8
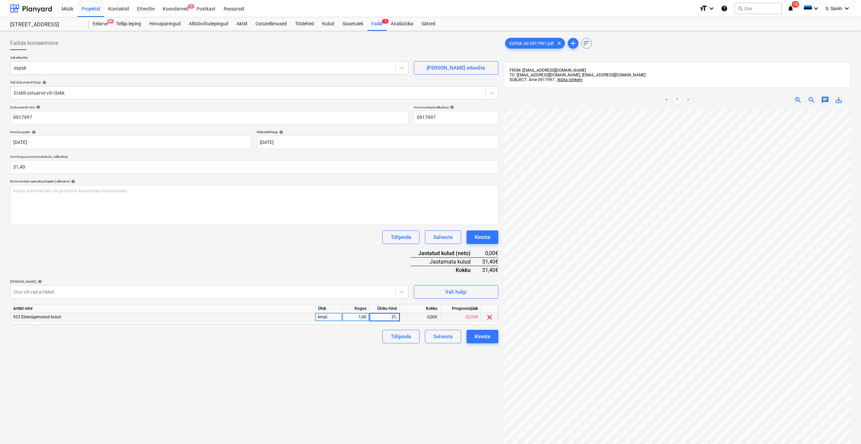
type input "31,4"
click at [359, 257] on div "Dokumendi nimi help 0917997 Arve number (valikuline) help 0917997 Arve kuupäev …" at bounding box center [254, 224] width 488 height 238
click at [471, 334] on button "Kinnita" at bounding box center [482, 337] width 32 height 14
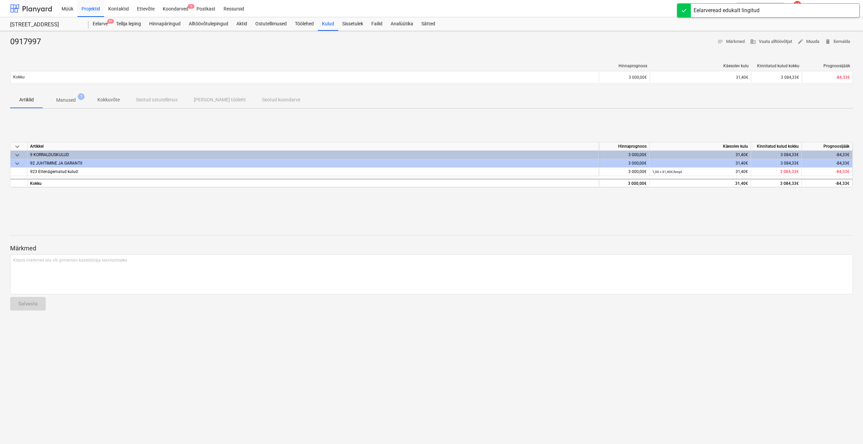
click at [29, 9] on div at bounding box center [31, 8] width 42 height 17
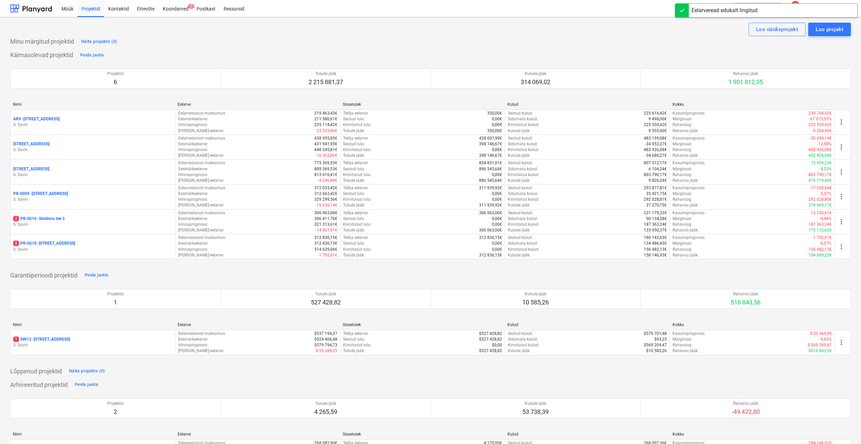
click at [77, 219] on div "2 PR-0016 - Sinilinnu tee 3" at bounding box center [92, 219] width 159 height 6
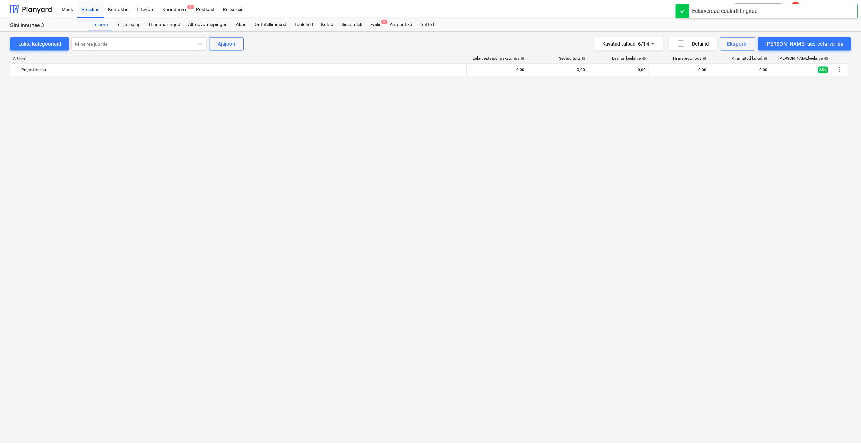
scroll to position [878, 0]
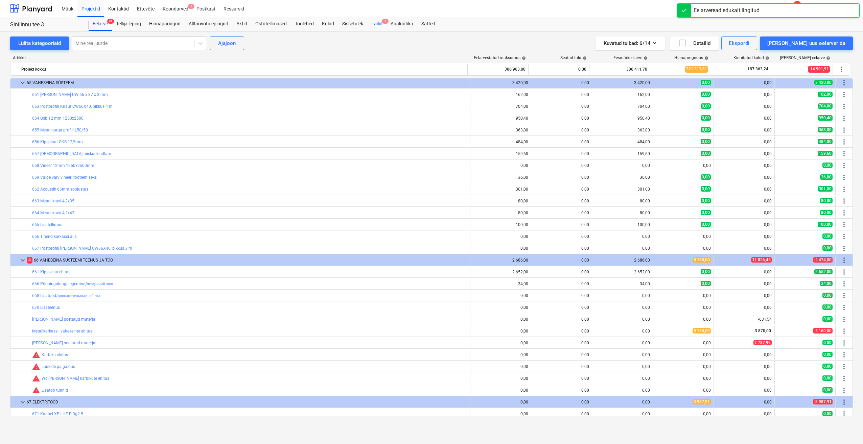
click at [384, 23] on div "Failid 2" at bounding box center [376, 24] width 19 height 14
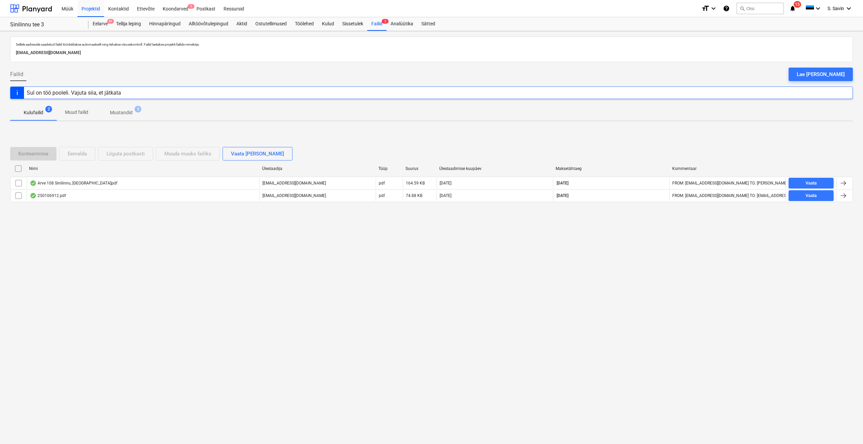
drag, startPoint x: 323, startPoint y: 196, endPoint x: 274, endPoint y: 204, distance: 49.0
drag, startPoint x: 274, startPoint y: 204, endPoint x: 224, endPoint y: 229, distance: 56.1
click at [224, 229] on div "Sellele aadressile saadetud failid töödeldakse automaatselt ning tehakse viirus…" at bounding box center [431, 237] width 863 height 413
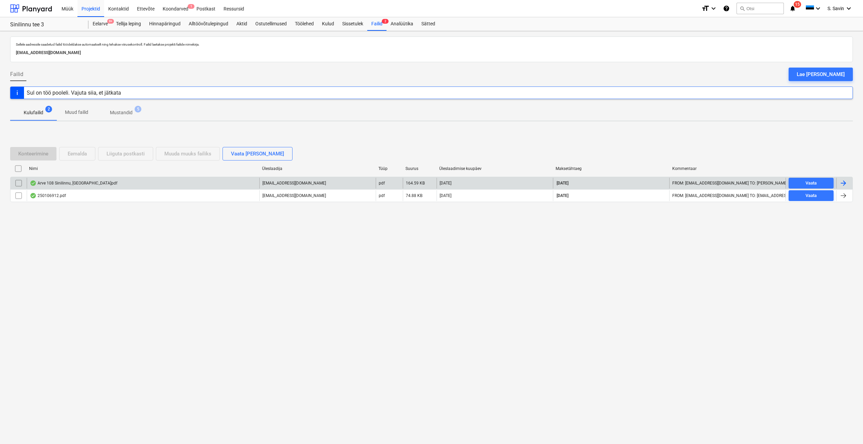
click at [844, 181] on div at bounding box center [844, 183] width 8 height 8
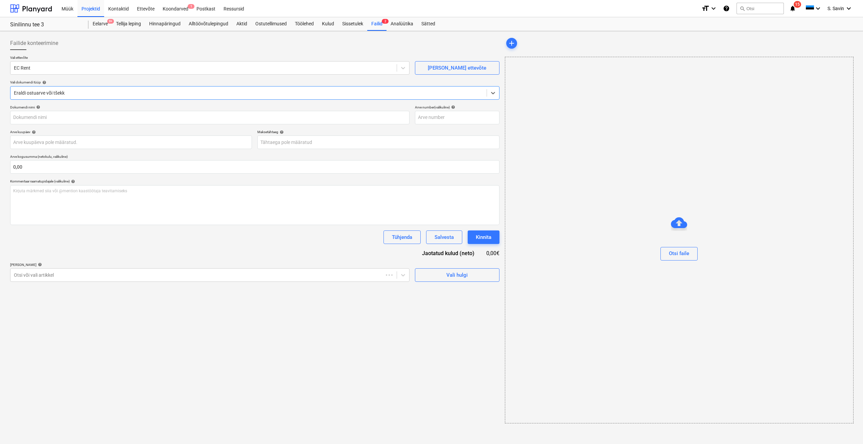
type input "108"
type input "[DATE]"
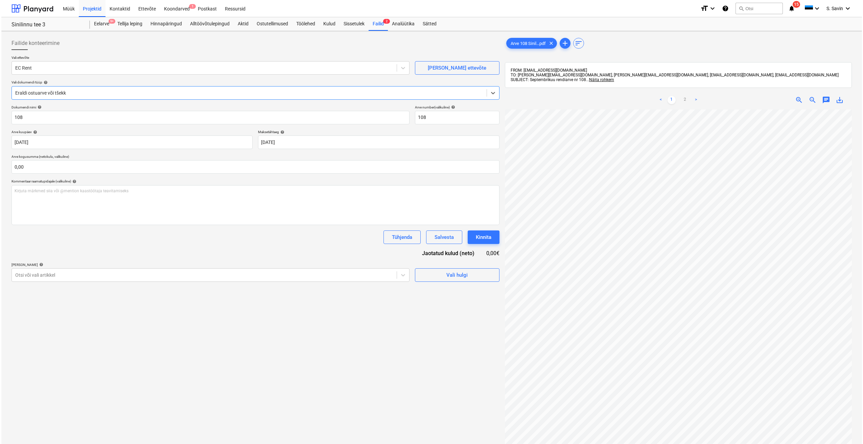
scroll to position [34, 0]
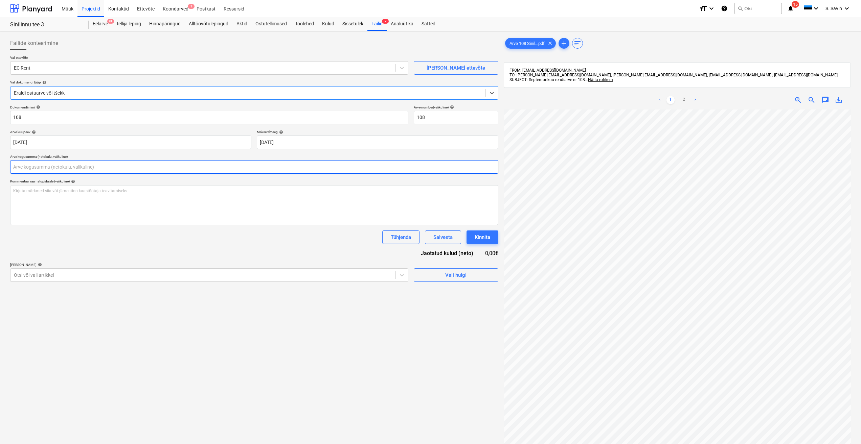
click at [64, 165] on input "text" at bounding box center [254, 167] width 488 height 14
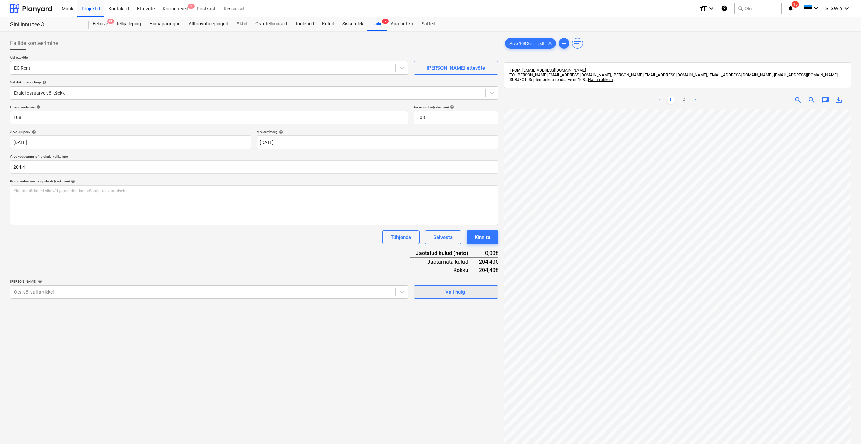
type input "204,40"
click at [442, 296] on span "Vali hulgi" at bounding box center [456, 292] width 68 height 9
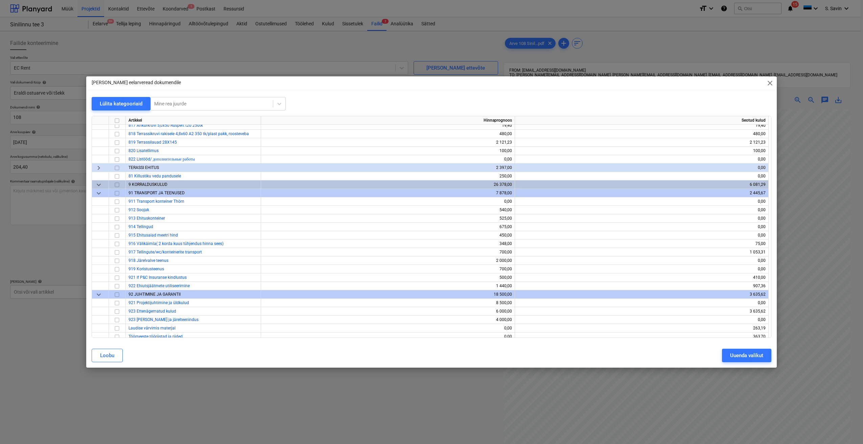
scroll to position [5055, 0]
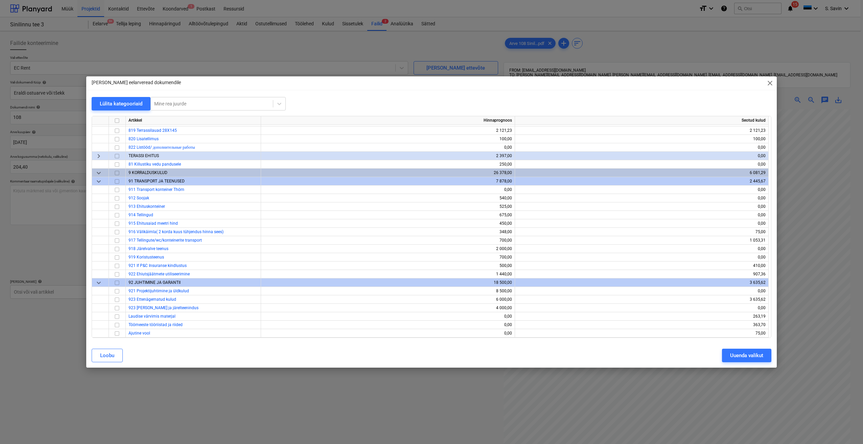
click at [100, 284] on span "keyboard_arrow_down" at bounding box center [99, 283] width 8 height 8
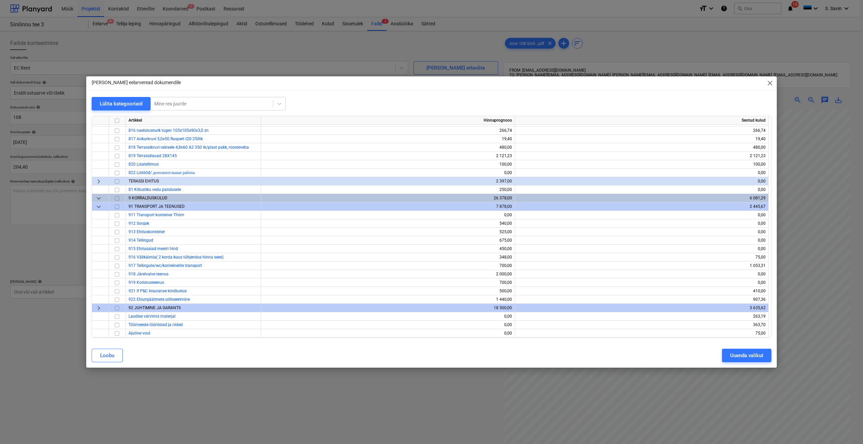
scroll to position [5030, 0]
click at [99, 308] on span "keyboard_arrow_right" at bounding box center [99, 308] width 8 height 8
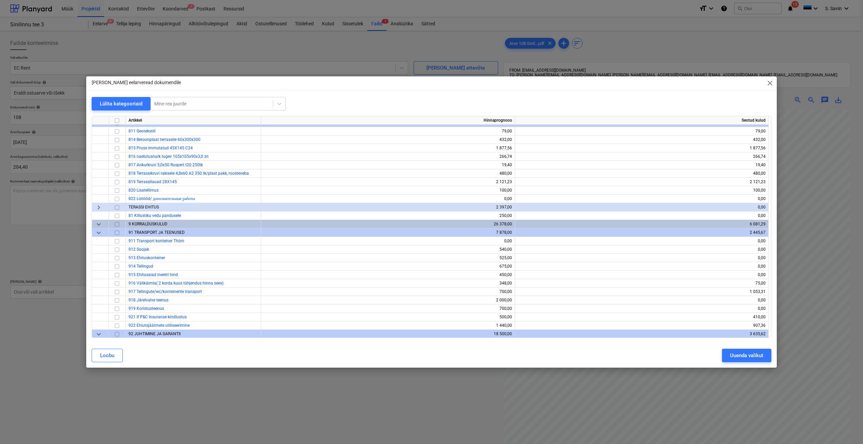
scroll to position [4988, 0]
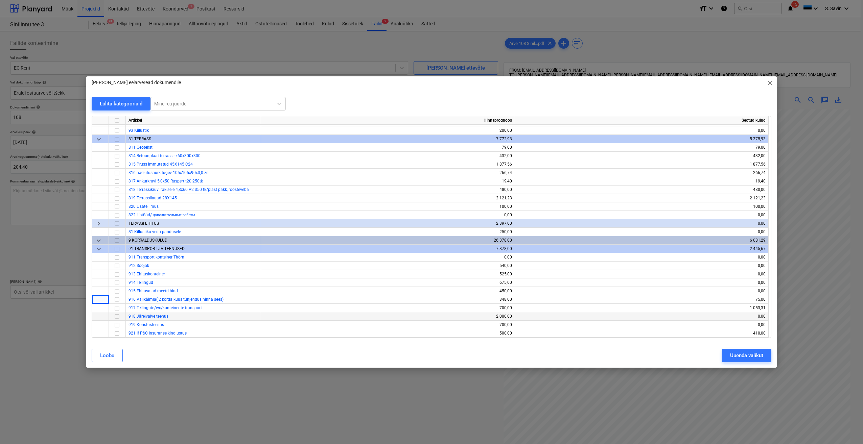
drag, startPoint x: 101, startPoint y: 302, endPoint x: 100, endPoint y: 313, distance: 10.6
click at [100, 313] on div at bounding box center [100, 317] width 17 height 8
drag, startPoint x: 100, startPoint y: 312, endPoint x: 86, endPoint y: 279, distance: 35.6
click at [86, 279] on div "[PERSON_NAME] eelarveread dokumendile close Lülita kategooriaid Mine rea juurde…" at bounding box center [431, 222] width 863 height 444
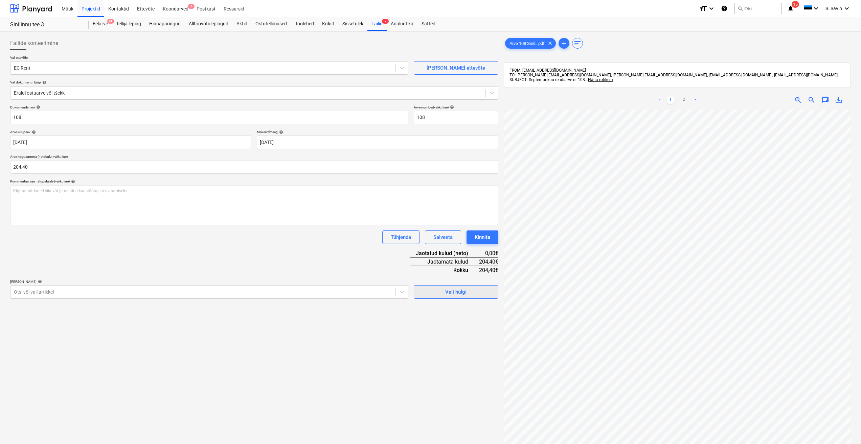
drag, startPoint x: 86, startPoint y: 279, endPoint x: 444, endPoint y: 292, distance: 358.5
click at [444, 292] on span "Vali hulgi" at bounding box center [456, 292] width 68 height 9
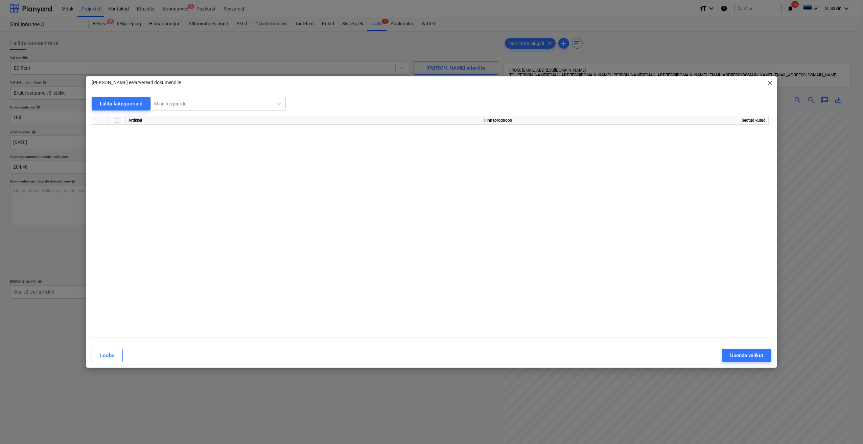
scroll to position [5055, 0]
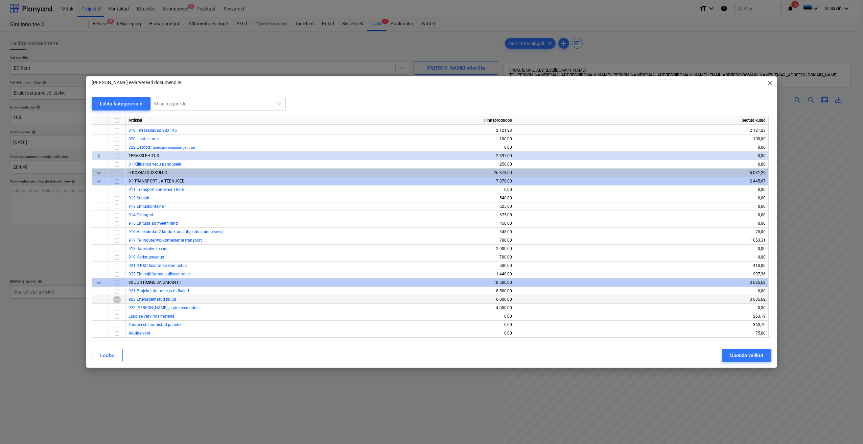
click at [119, 301] on input "checkbox" at bounding box center [117, 300] width 8 height 8
click at [732, 355] on div "Uuenda valikut" at bounding box center [746, 355] width 33 height 9
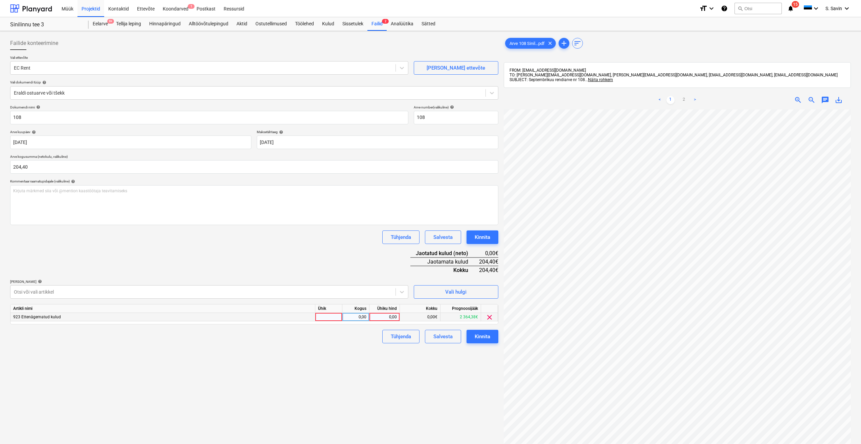
click at [330, 314] on div at bounding box center [328, 317] width 27 height 8
drag, startPoint x: 330, startPoint y: 314, endPoint x: 326, endPoint y: 305, distance: 10.0
click at [326, 305] on div "Ühik" at bounding box center [328, 309] width 27 height 8
click at [328, 322] on div "Artikli nimi Ühik Kogus Ühiku hind Kokku Prognoosijääk 923 Ettenägematud kulud …" at bounding box center [254, 314] width 488 height 20
click at [329, 319] on div at bounding box center [328, 317] width 27 height 8
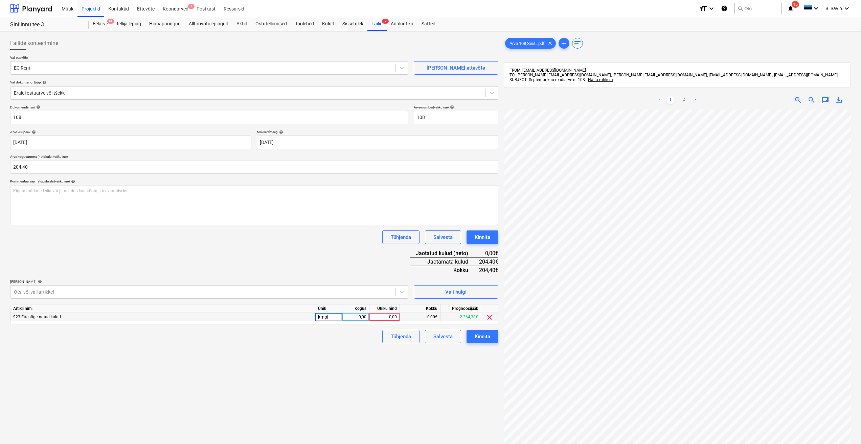
type input "kmpl."
click at [356, 317] on div "0,00" at bounding box center [355, 317] width 21 height 8
drag, startPoint x: 356, startPoint y: 317, endPoint x: 350, endPoint y: 321, distance: 7.2
click at [350, 321] on input at bounding box center [355, 317] width 27 height 8
type input "1"
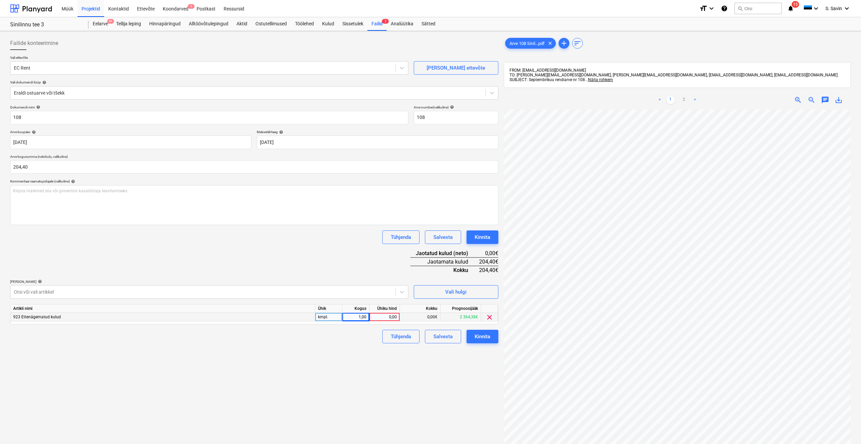
click at [378, 318] on div "0,00" at bounding box center [384, 317] width 25 height 8
type input "204,4"
click at [352, 341] on div "Tühjenda Salvesta Kinnita" at bounding box center [254, 337] width 488 height 14
click at [474, 336] on button "Kinnita" at bounding box center [482, 337] width 32 height 14
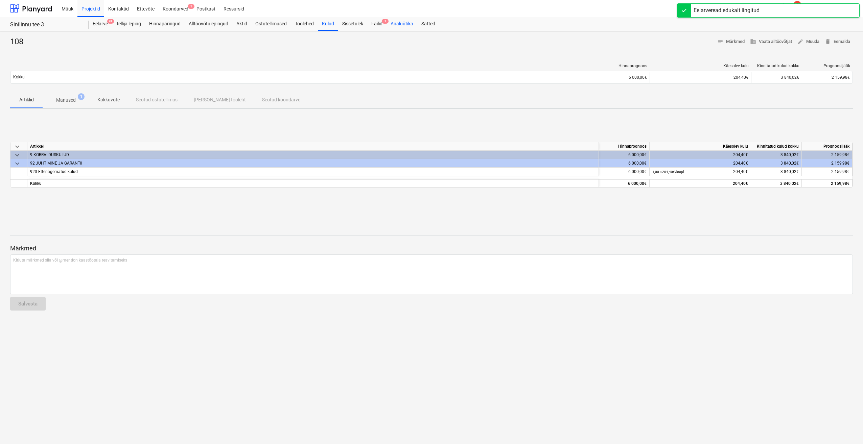
click at [389, 24] on div "Analüütika" at bounding box center [402, 24] width 31 height 14
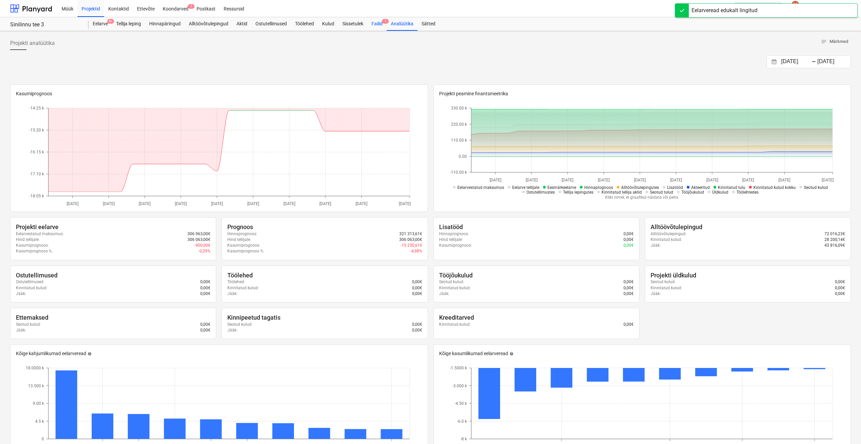
click at [375, 24] on div "Failid 1" at bounding box center [376, 24] width 19 height 14
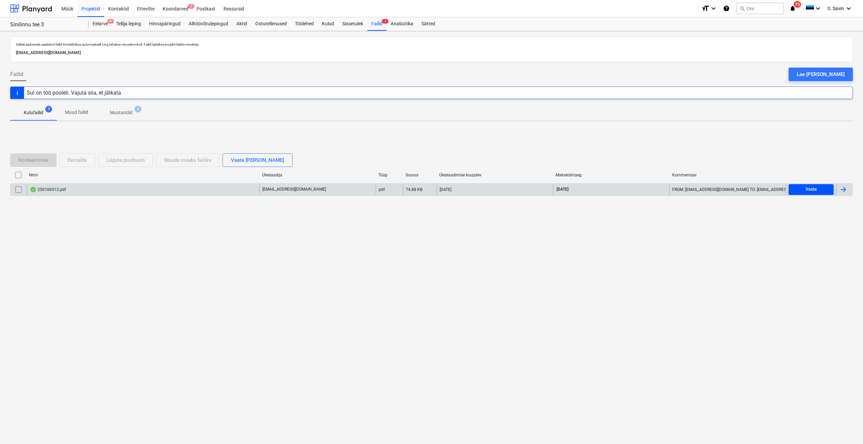
click at [818, 189] on span "Vaata" at bounding box center [812, 190] width 40 height 8
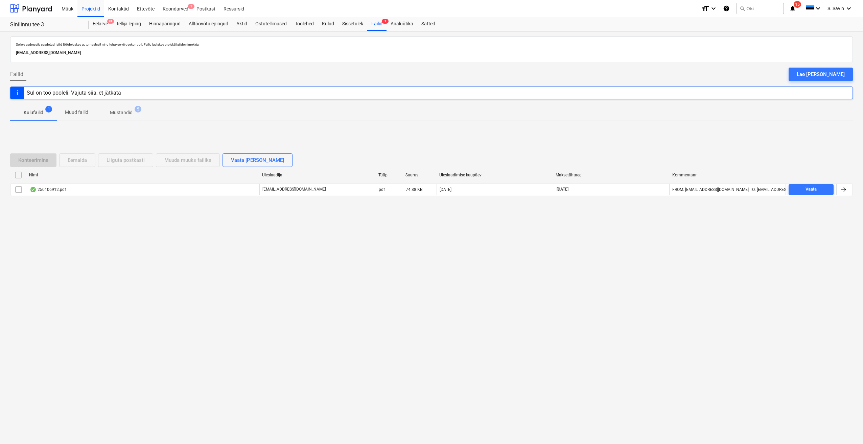
drag, startPoint x: 596, startPoint y: 196, endPoint x: 493, endPoint y: 204, distance: 103.5
click at [844, 189] on div at bounding box center [844, 190] width 8 height 8
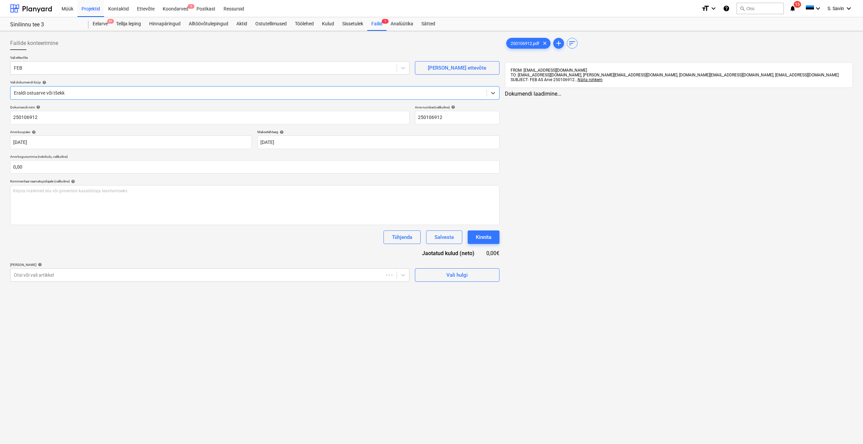
type input "250106912"
type input "[DATE]"
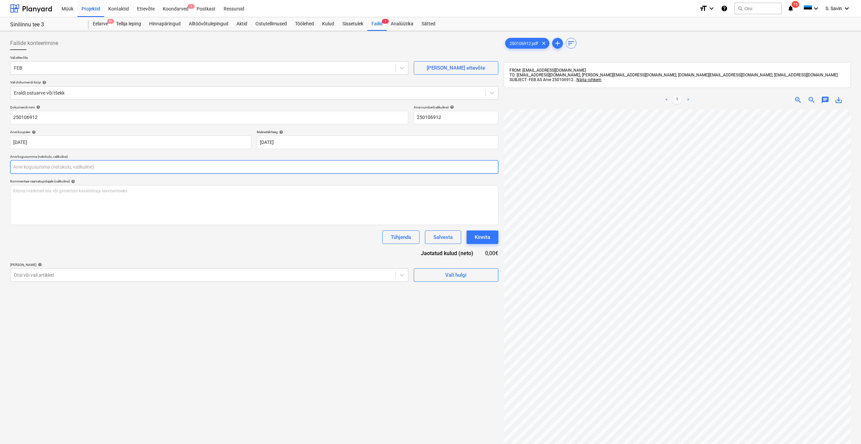
drag, startPoint x: 844, startPoint y: 189, endPoint x: 63, endPoint y: 168, distance: 781.4
click at [63, 168] on input "text" at bounding box center [254, 167] width 488 height 14
type input "6,86"
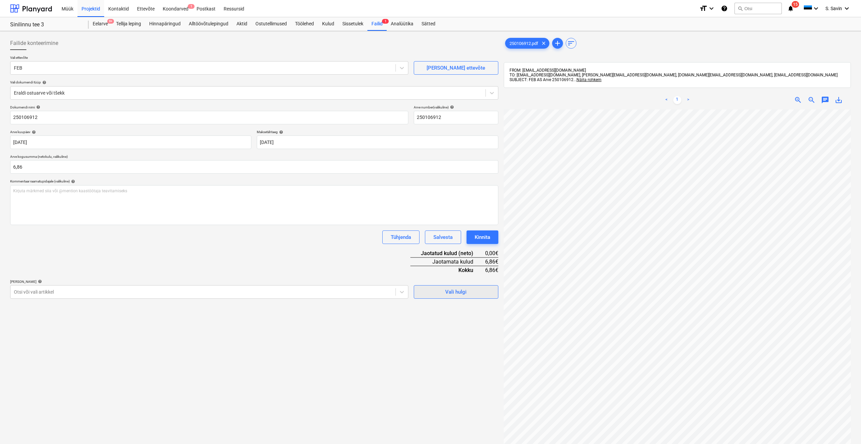
click at [493, 292] on button "Vali hulgi" at bounding box center [456, 293] width 85 height 14
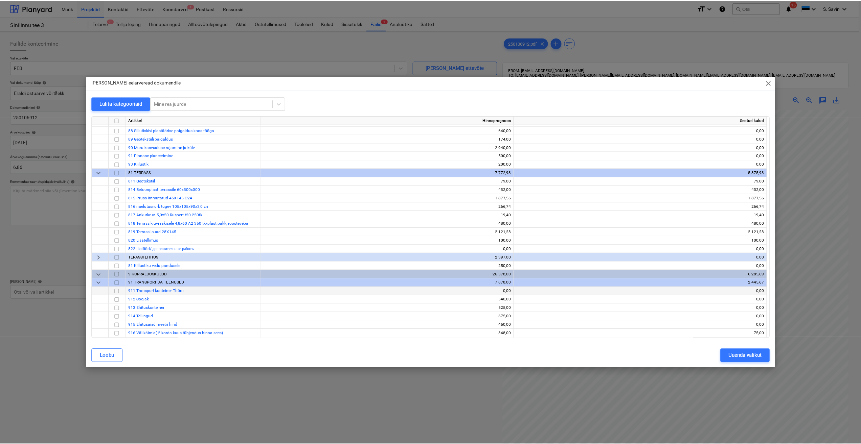
scroll to position [5055, 0]
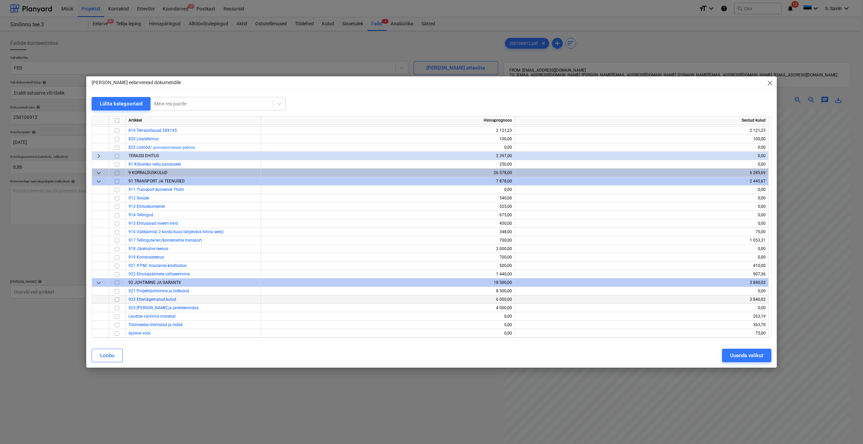
click at [119, 301] on input "checkbox" at bounding box center [117, 300] width 8 height 8
click at [752, 359] on div "Uuenda valikut" at bounding box center [746, 355] width 33 height 9
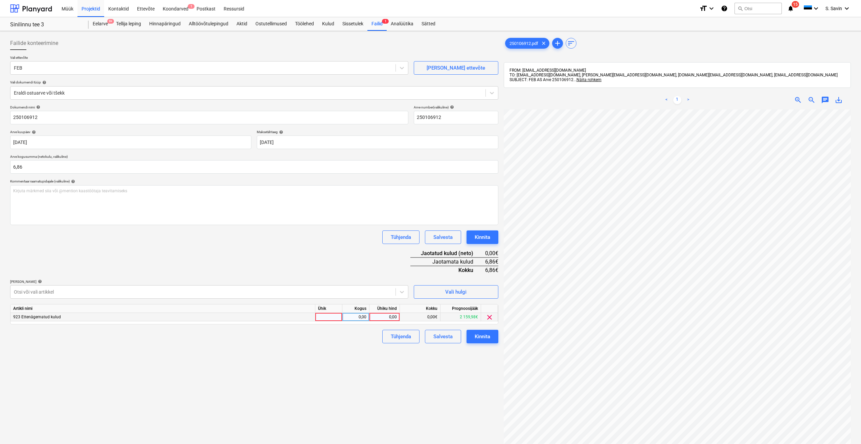
click at [327, 314] on div at bounding box center [328, 317] width 27 height 8
type input "kmpl."
click at [363, 314] on div "0,00" at bounding box center [355, 317] width 21 height 8
click at [386, 315] on div "0,00" at bounding box center [384, 317] width 25 height 8
type input "8"
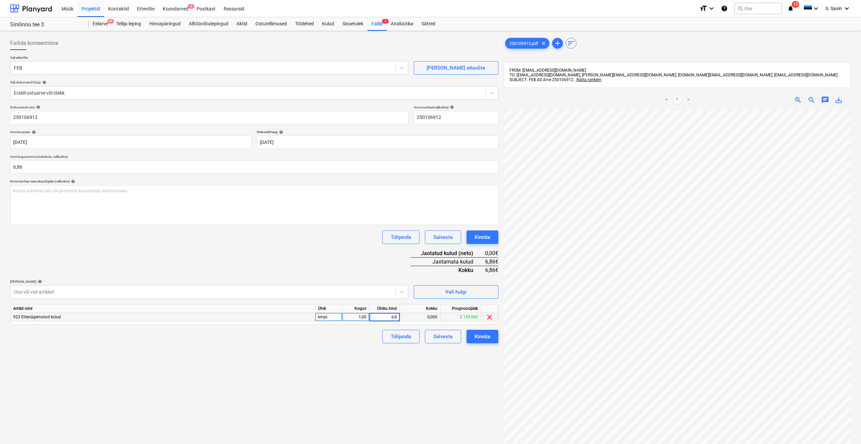
type input "6,86"
click at [355, 272] on div "Dokumendi nimi help 250106912 Arve number (valikuline) help 250106912 Arve kuup…" at bounding box center [254, 224] width 488 height 238
click at [493, 344] on div "Failide konteerimine Vali ettevõte FEB [PERSON_NAME] uus ettevõte Vali dokumend…" at bounding box center [254, 286] width 494 height 504
click at [489, 340] on div "Kinnita" at bounding box center [483, 337] width 16 height 9
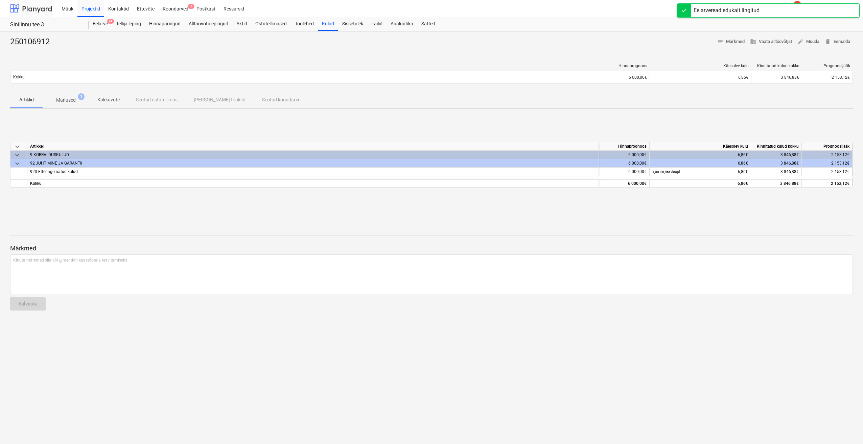
click at [44, 8] on div at bounding box center [31, 8] width 42 height 17
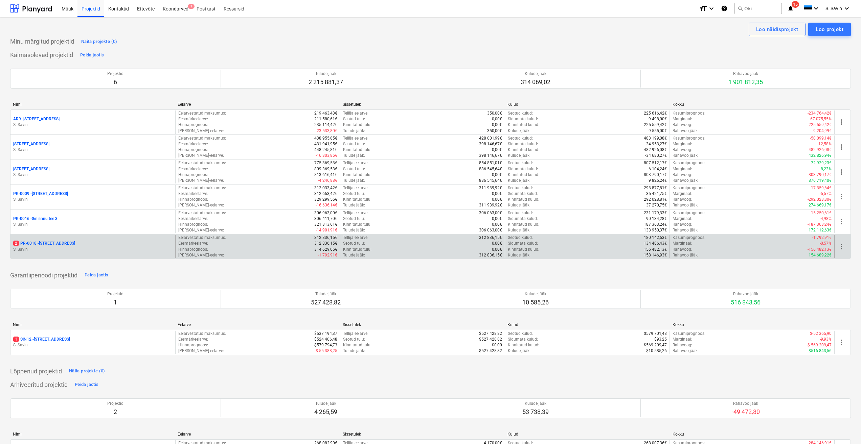
click at [71, 245] on div "2 PR-0018 - Matso tee 9" at bounding box center [92, 244] width 159 height 6
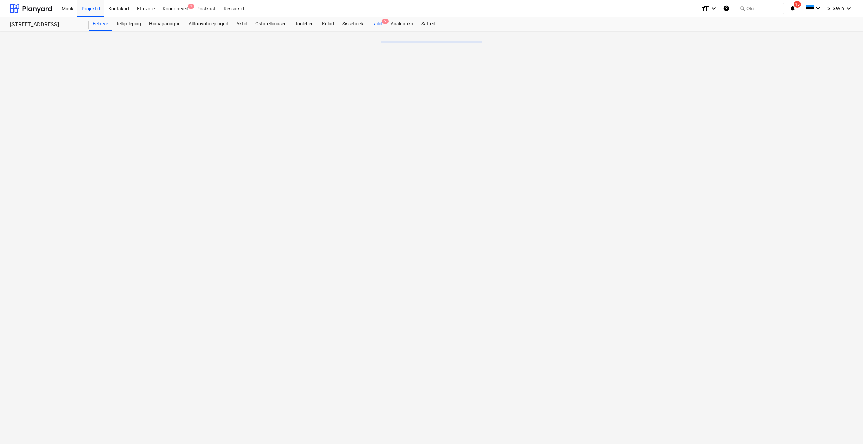
click at [382, 24] on div "Failid 2" at bounding box center [376, 24] width 19 height 14
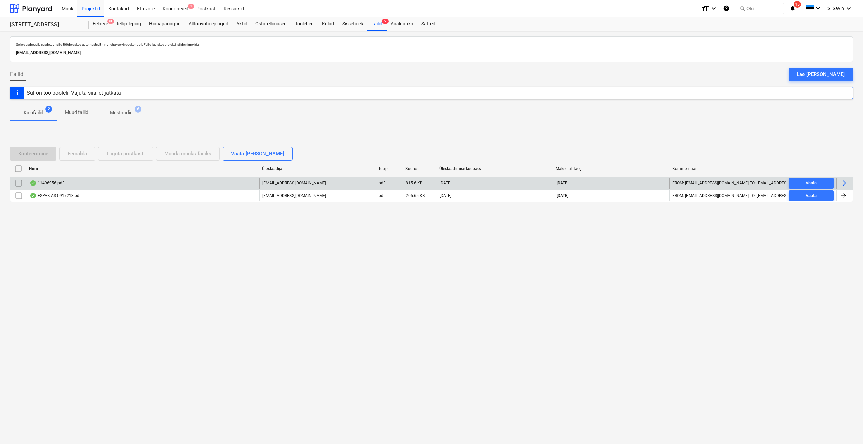
click at [841, 184] on div at bounding box center [844, 183] width 8 height 8
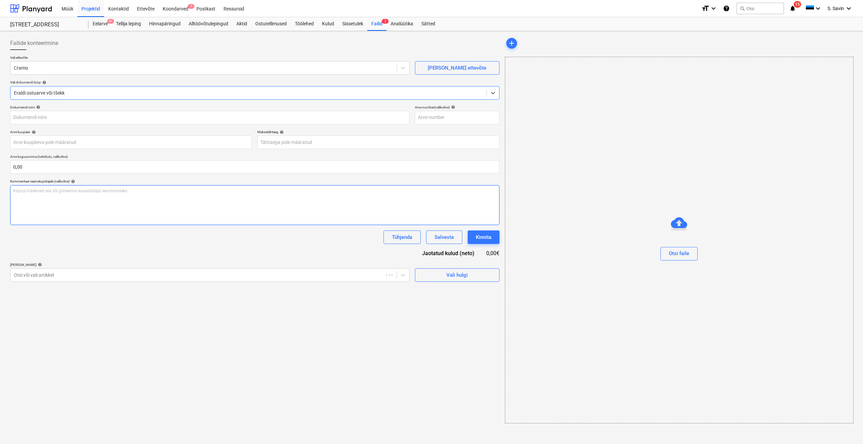
type input "11496956"
type input "[DATE]"
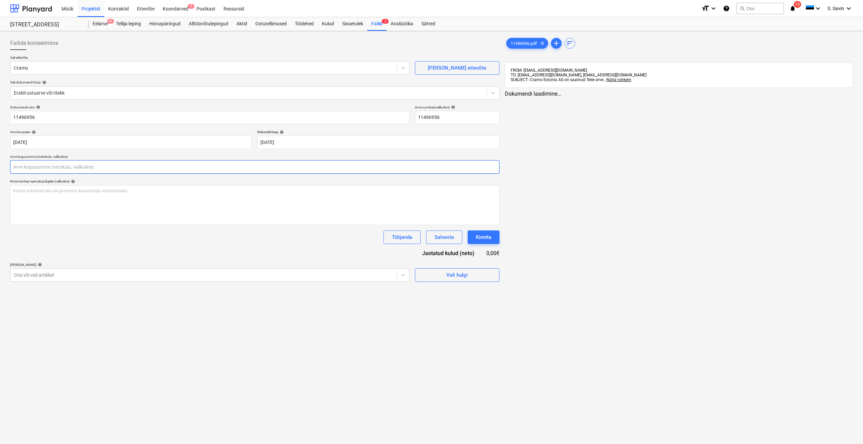
click at [62, 166] on input "text" at bounding box center [254, 167] width 489 height 14
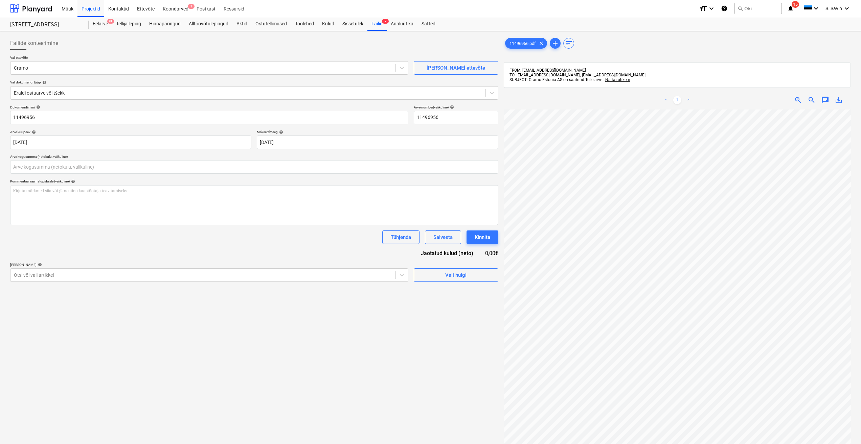
type input "0,00"
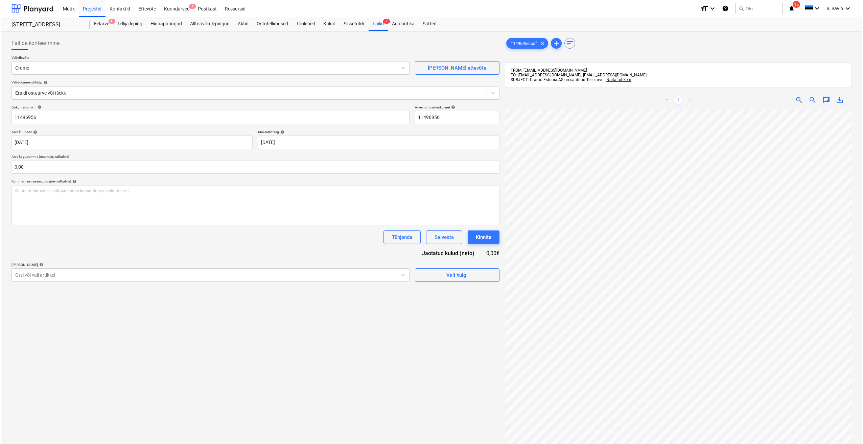
scroll to position [10, 9]
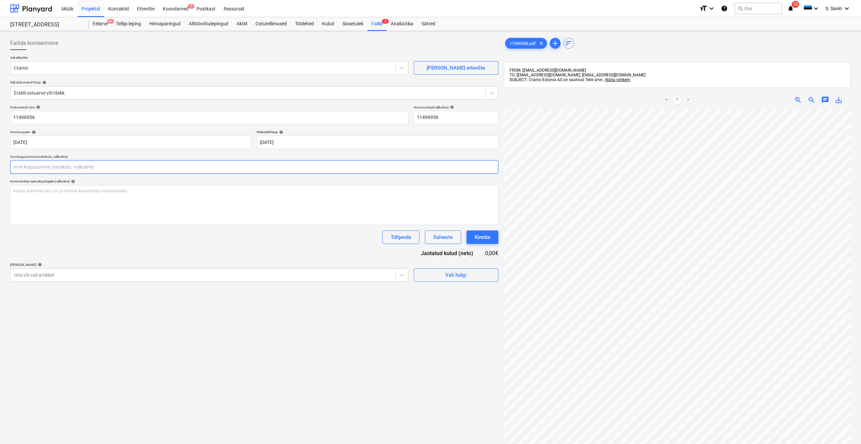
click at [44, 167] on input "text" at bounding box center [254, 167] width 488 height 14
type input "242,25"
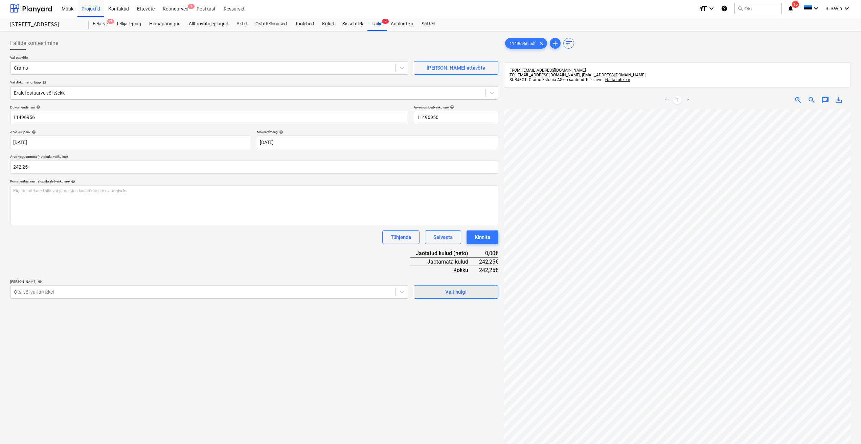
click at [448, 295] on div "Vali hulgi" at bounding box center [455, 292] width 21 height 9
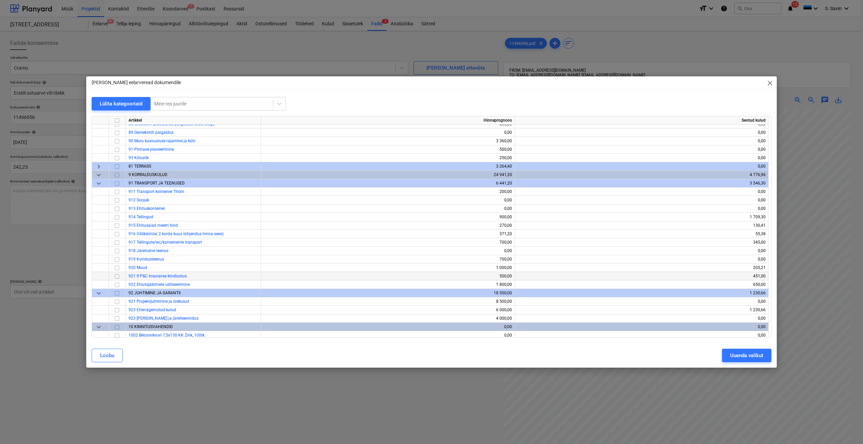
scroll to position [3212, 0]
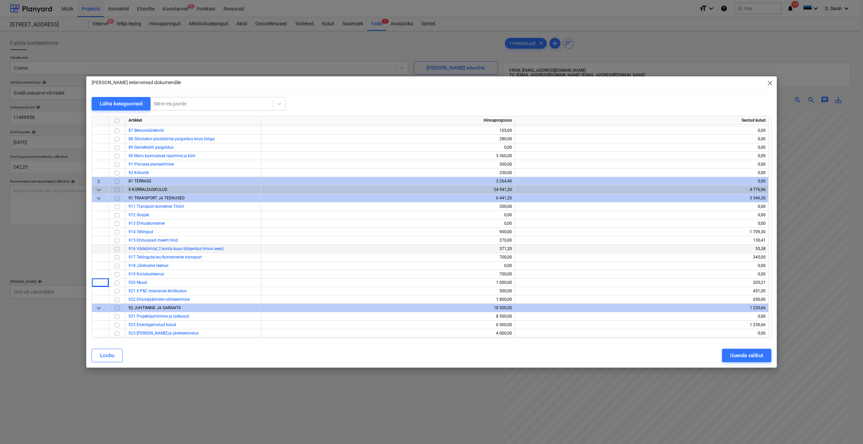
drag, startPoint x: 97, startPoint y: 282, endPoint x: 106, endPoint y: 247, distance: 36.4
drag, startPoint x: 100, startPoint y: 244, endPoint x: 95, endPoint y: 243, distance: 5.2
drag, startPoint x: 95, startPoint y: 243, endPoint x: 98, endPoint y: 162, distance: 80.9
click at [98, 162] on div at bounding box center [100, 164] width 17 height 8
click at [117, 234] on input "checkbox" at bounding box center [117, 232] width 8 height 8
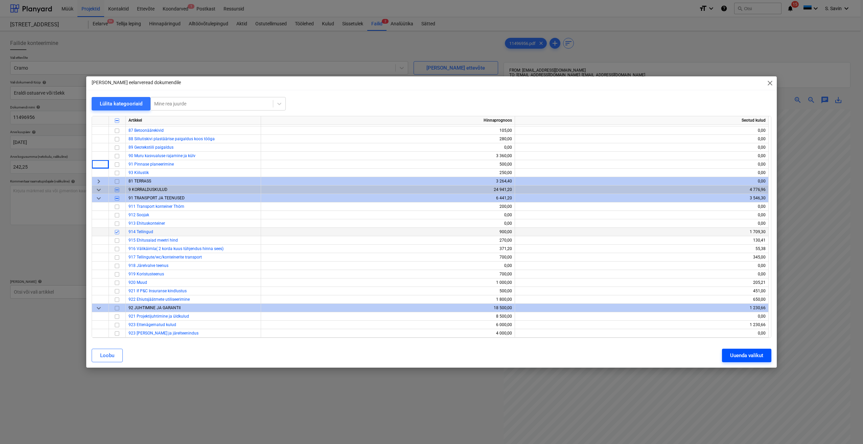
click at [729, 356] on button "Uuenda valikut" at bounding box center [746, 356] width 49 height 14
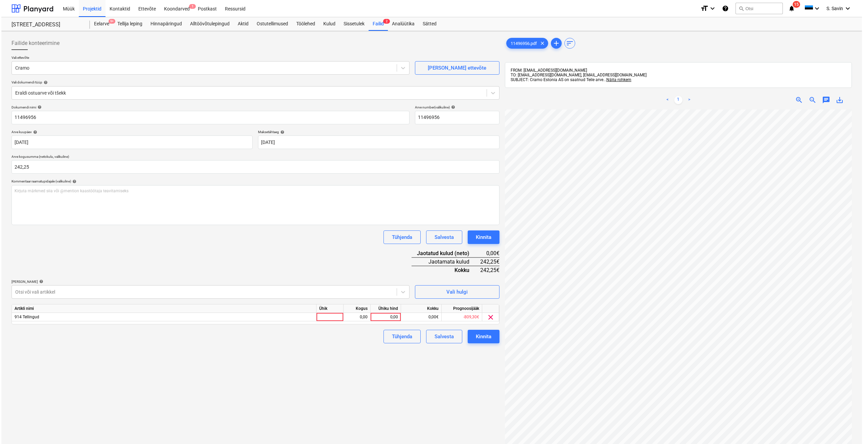
scroll to position [10, 8]
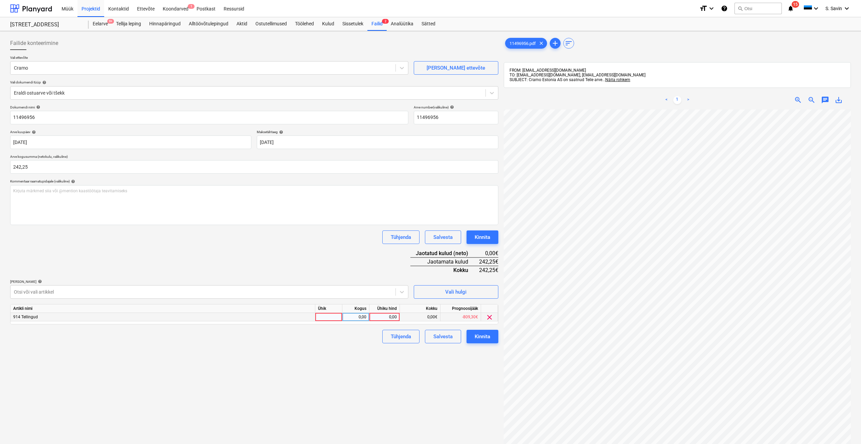
click at [330, 316] on div at bounding box center [328, 317] width 27 height 8
type input "kmpl."
click at [347, 315] on div "0,00" at bounding box center [355, 317] width 21 height 8
click at [382, 316] on div "0,00" at bounding box center [384, 317] width 25 height 8
type input "242,25"
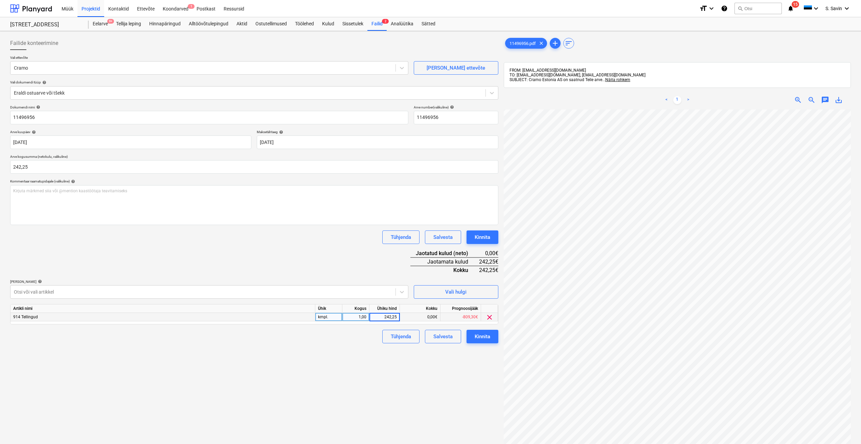
click at [363, 355] on div "Failide konteerimine Vali ettevõte Cramo [PERSON_NAME] uus ettevõte Vali dokume…" at bounding box center [254, 286] width 494 height 504
click at [478, 336] on div "Kinnita" at bounding box center [483, 337] width 16 height 9
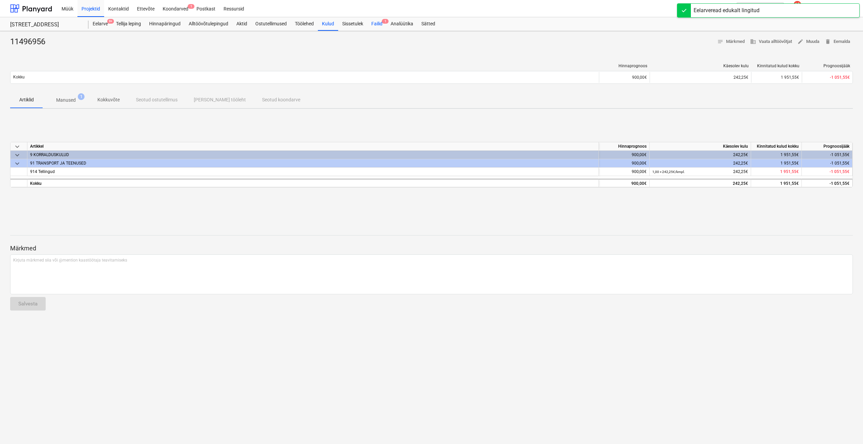
click at [377, 21] on div "Failid 1" at bounding box center [376, 24] width 19 height 14
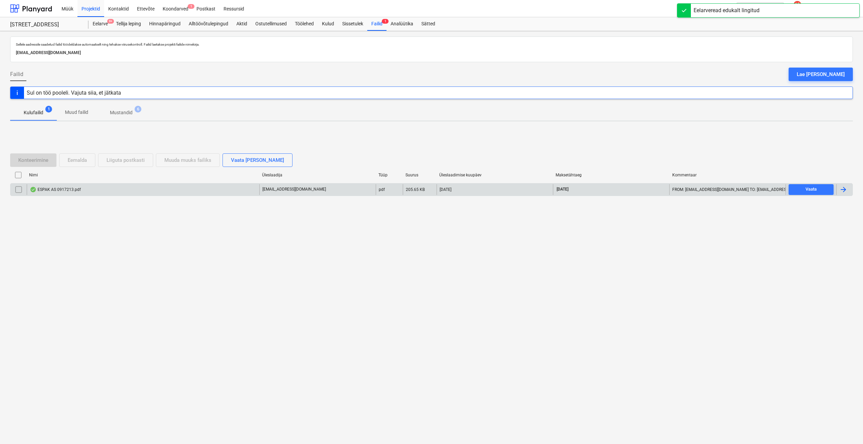
click at [53, 192] on div "ESPAK AS 0917213.pdf" at bounding box center [143, 189] width 233 height 11
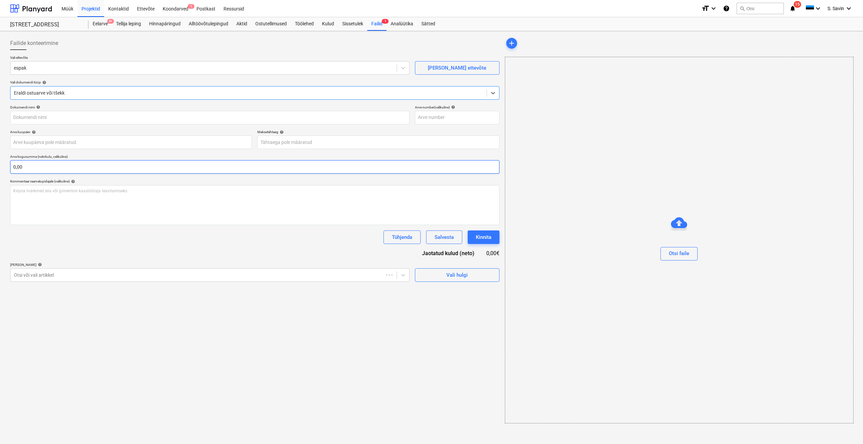
type input "0917213"
type input "[DATE]"
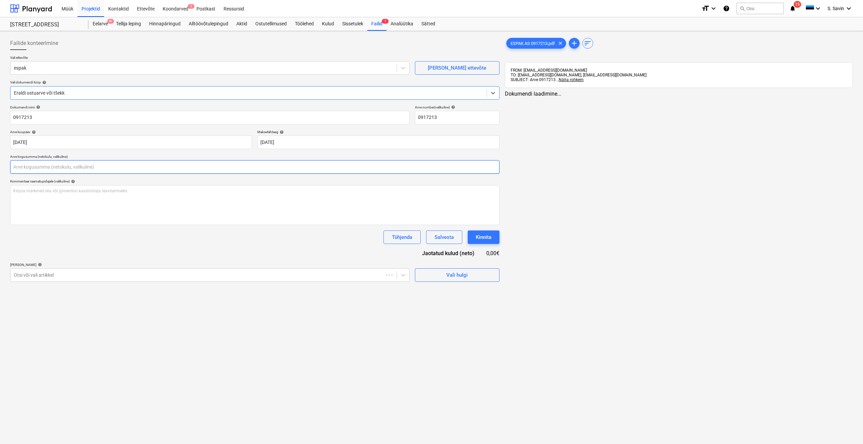
click at [76, 167] on input "text" at bounding box center [254, 167] width 489 height 14
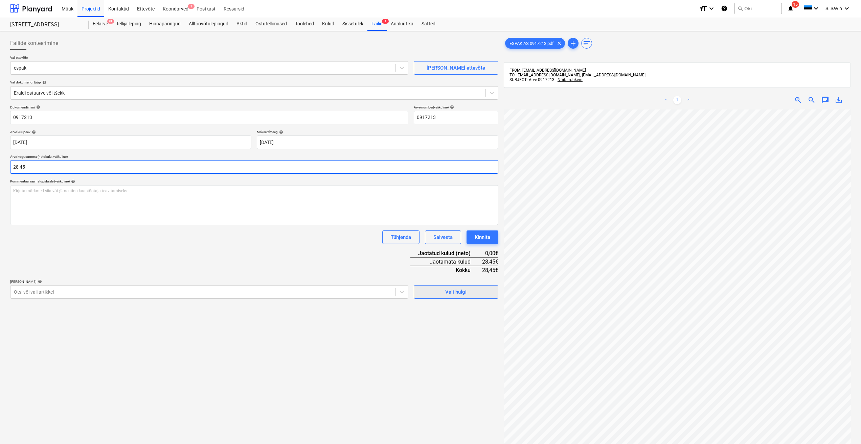
type input "28,45"
click at [451, 295] on div "Vali hulgi" at bounding box center [455, 292] width 21 height 9
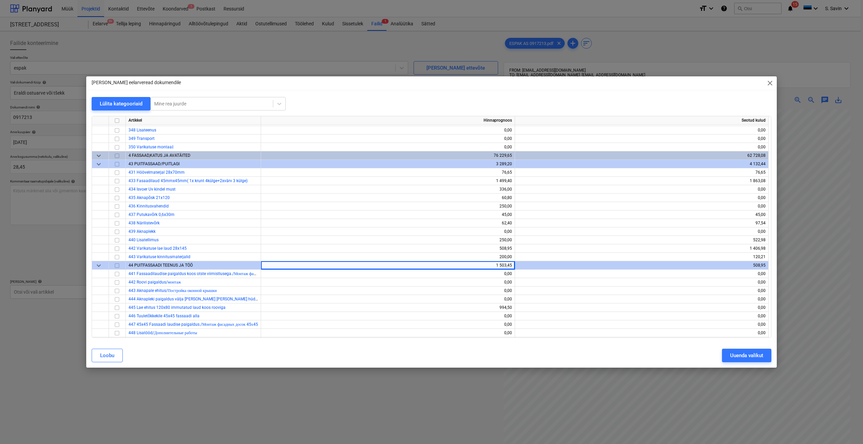
scroll to position [1793, 0]
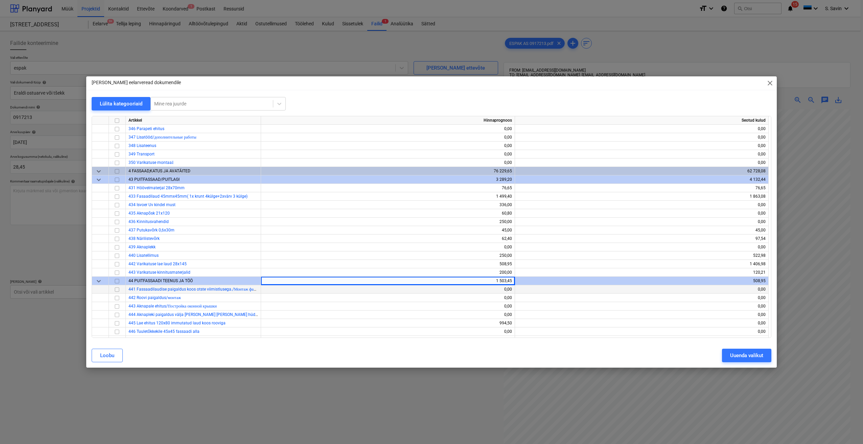
drag, startPoint x: 358, startPoint y: 285, endPoint x: 327, endPoint y: 292, distance: 31.5
drag, startPoint x: 100, startPoint y: 232, endPoint x: 87, endPoint y: 222, distance: 16.6
click at [87, 222] on div "Lülita kategooriaid Mine rea juurde Artikkel Hinnaprognoos Seotud kulud 342 [PE…" at bounding box center [431, 220] width 691 height 247
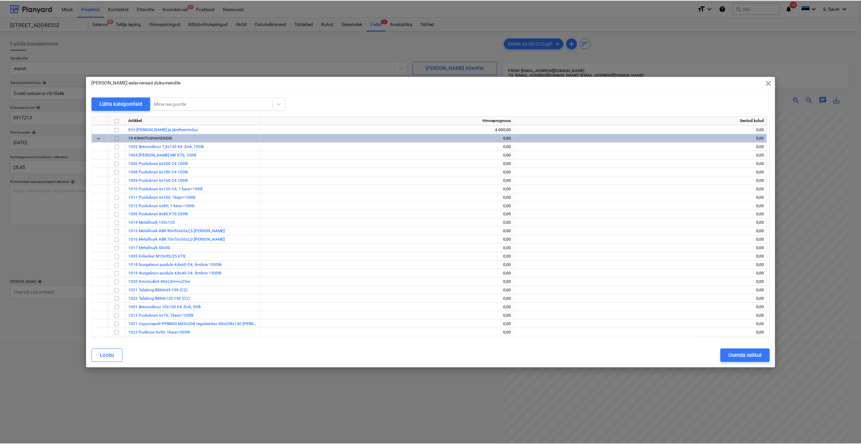
scroll to position [3313, 0]
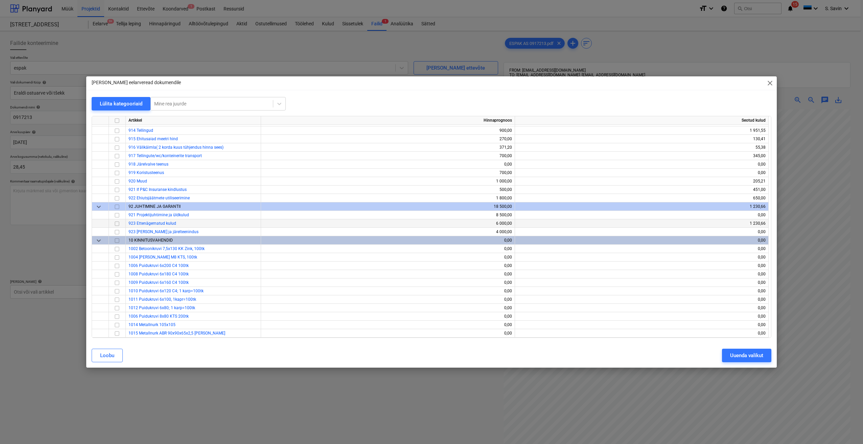
click at [117, 226] on input "checkbox" at bounding box center [117, 224] width 8 height 8
click at [750, 362] on button "Uuenda valikut" at bounding box center [746, 356] width 49 height 14
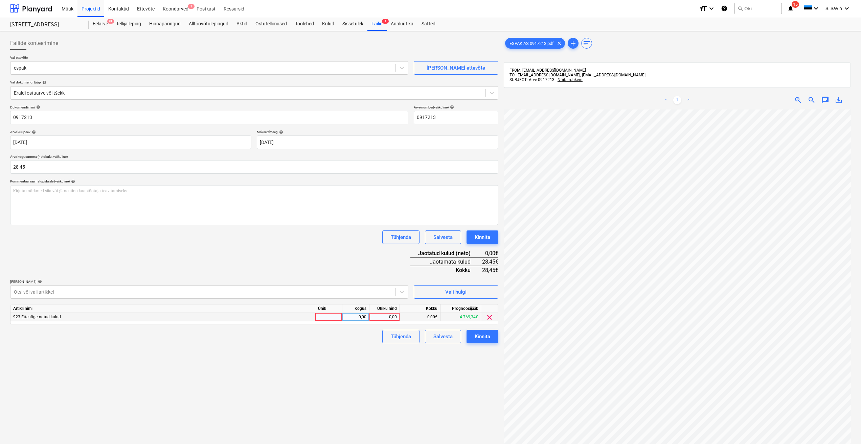
click at [325, 317] on div at bounding box center [328, 317] width 27 height 8
type input "kmpl."
click at [346, 317] on div "0,00" at bounding box center [355, 317] width 21 height 8
click at [381, 319] on div "0,00" at bounding box center [384, 317] width 25 height 8
type input "28,45"
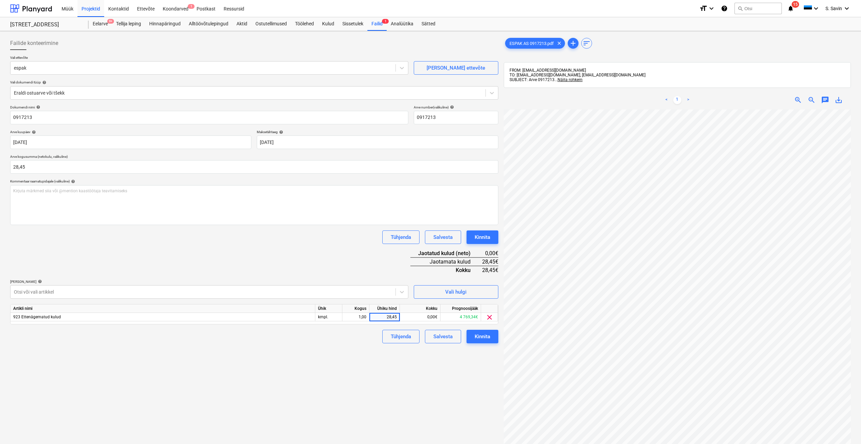
click at [373, 350] on div "Failide konteerimine Vali ettevõte espak [PERSON_NAME] uus ettevõte Vali dokume…" at bounding box center [254, 286] width 494 height 504
click at [468, 334] on button "Kinnita" at bounding box center [482, 337] width 32 height 14
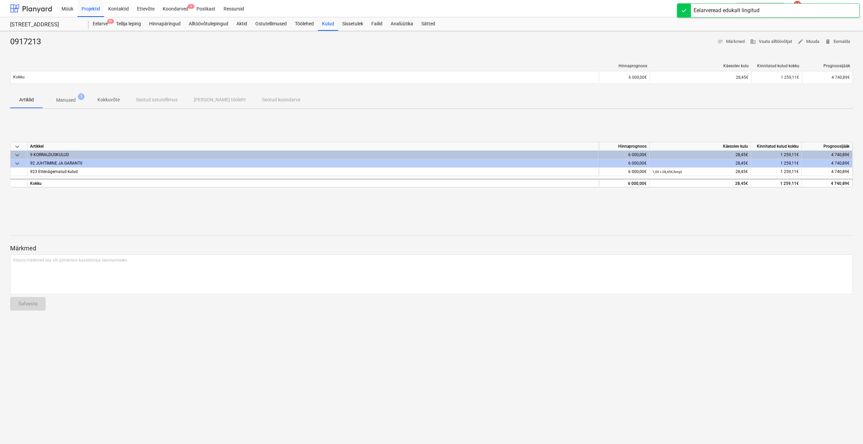
click at [26, 9] on div at bounding box center [31, 8] width 42 height 17
